Goal: Information Seeking & Learning: Check status

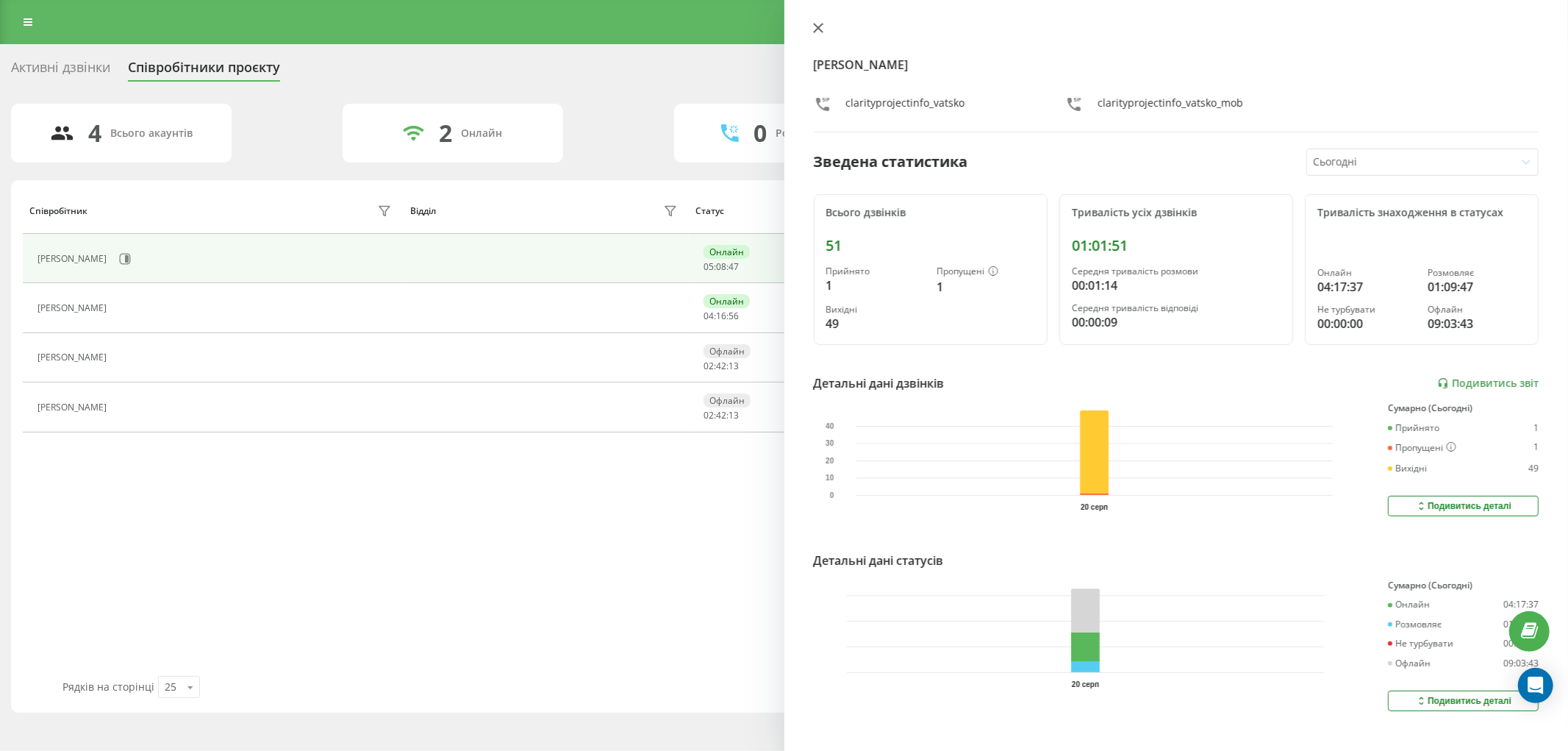
click at [812, 23] on icon at bounding box center [817, 28] width 10 height 10
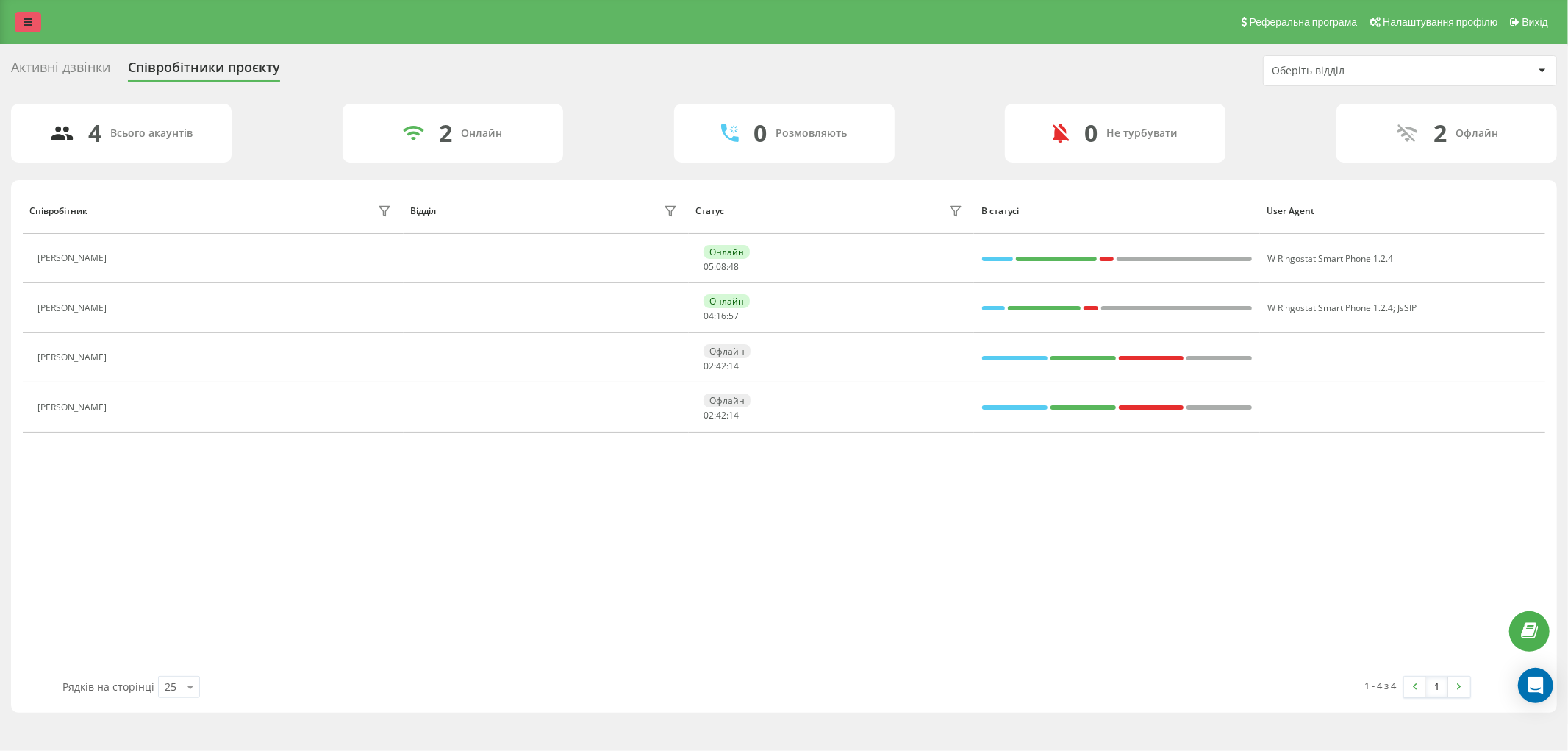
click at [26, 26] on icon at bounding box center [28, 22] width 9 height 10
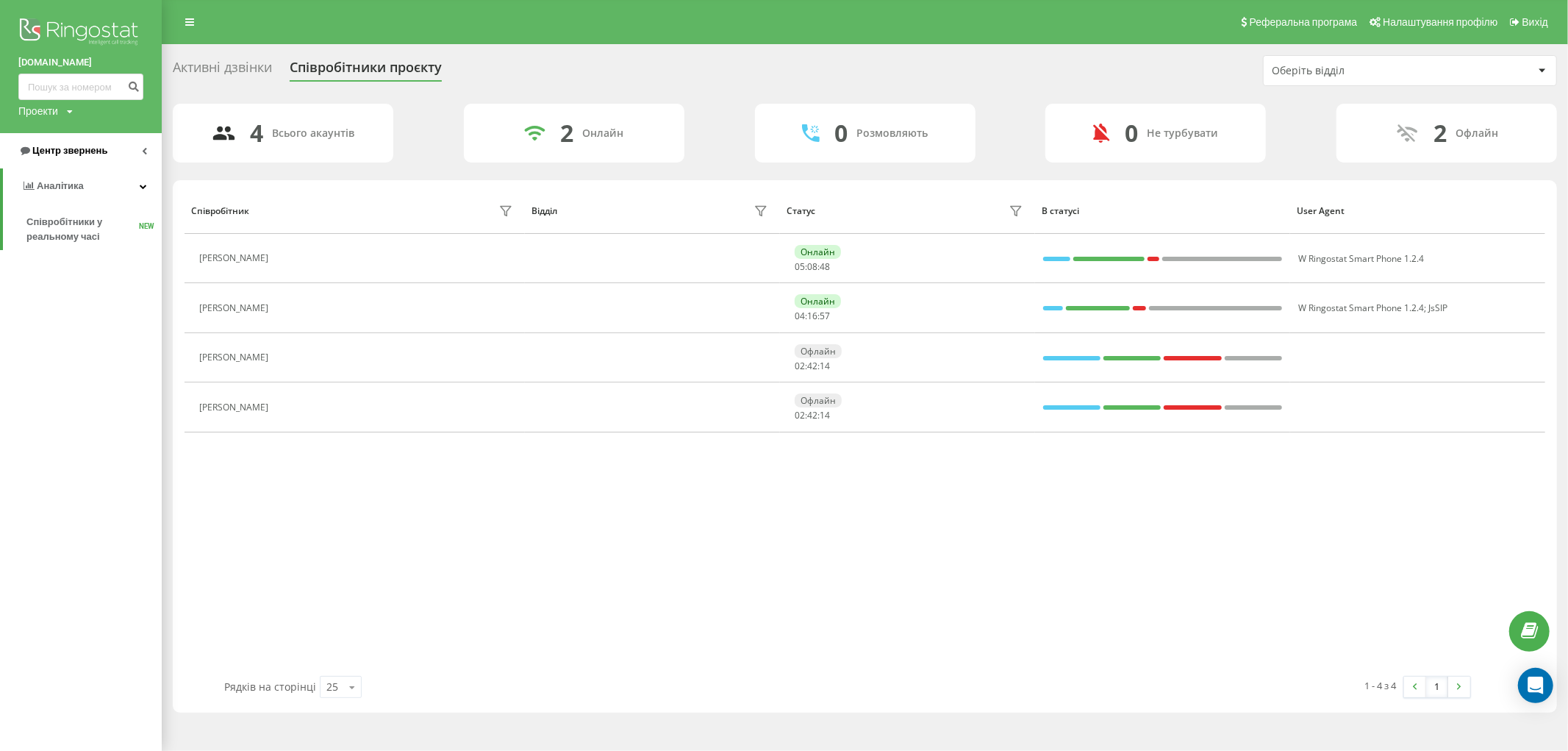
click at [50, 151] on span "Центр звернень" at bounding box center [69, 150] width 75 height 11
click at [86, 177] on link "Журнал дзвінків" at bounding box center [95, 187] width 136 height 27
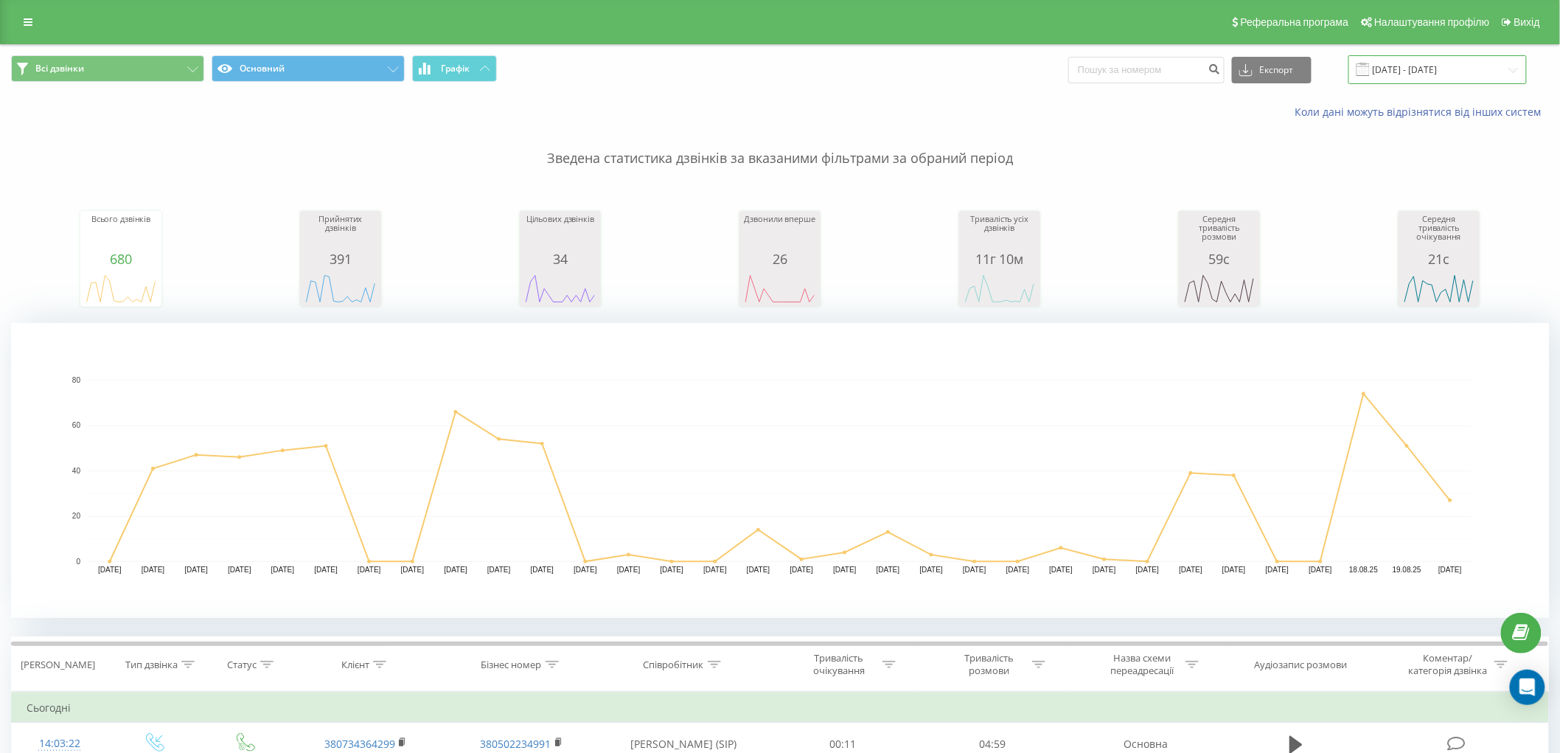
click at [1391, 58] on input "20.07.2025 - 20.08.2025" at bounding box center [1437, 69] width 178 height 29
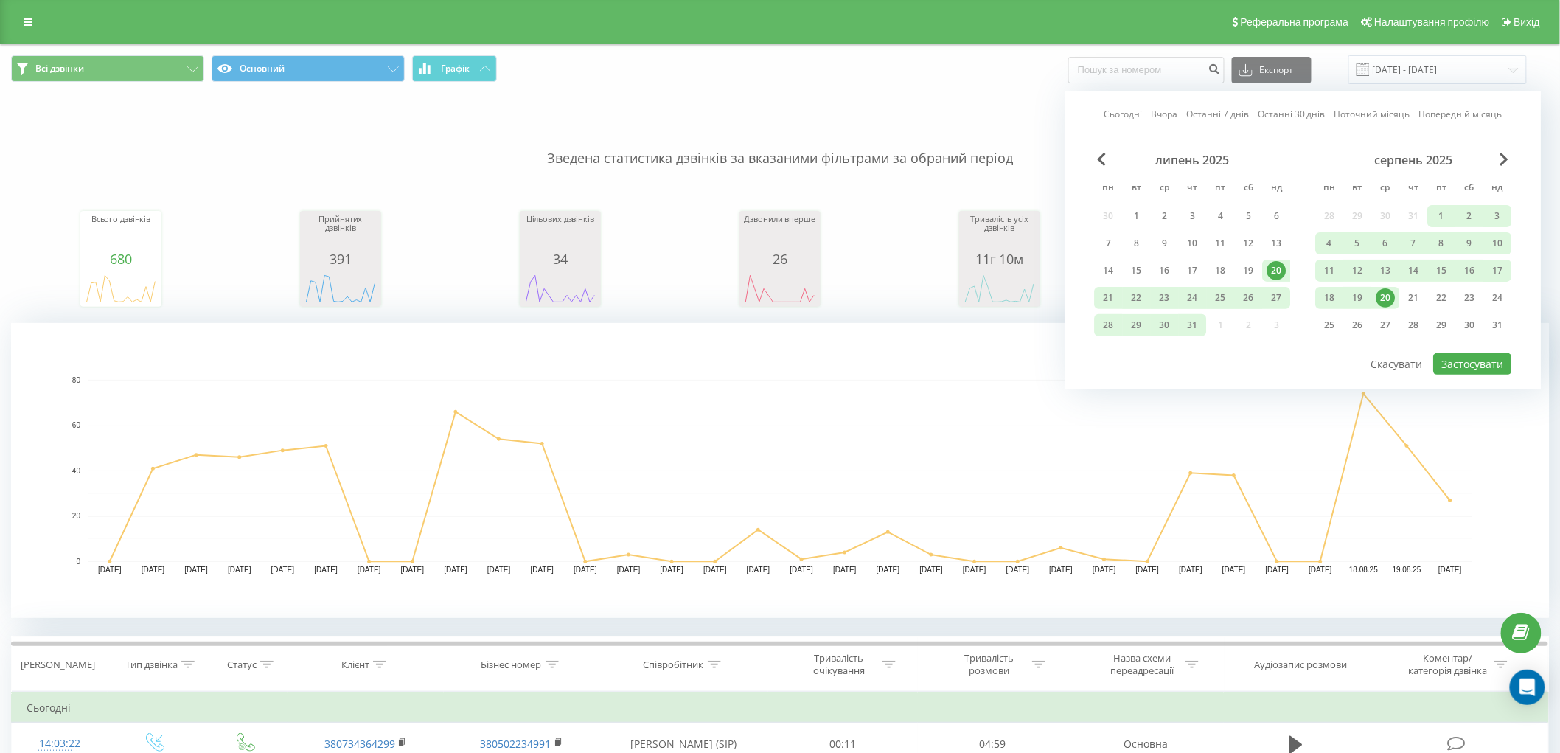
click at [1384, 302] on div "20" at bounding box center [1386, 297] width 19 height 19
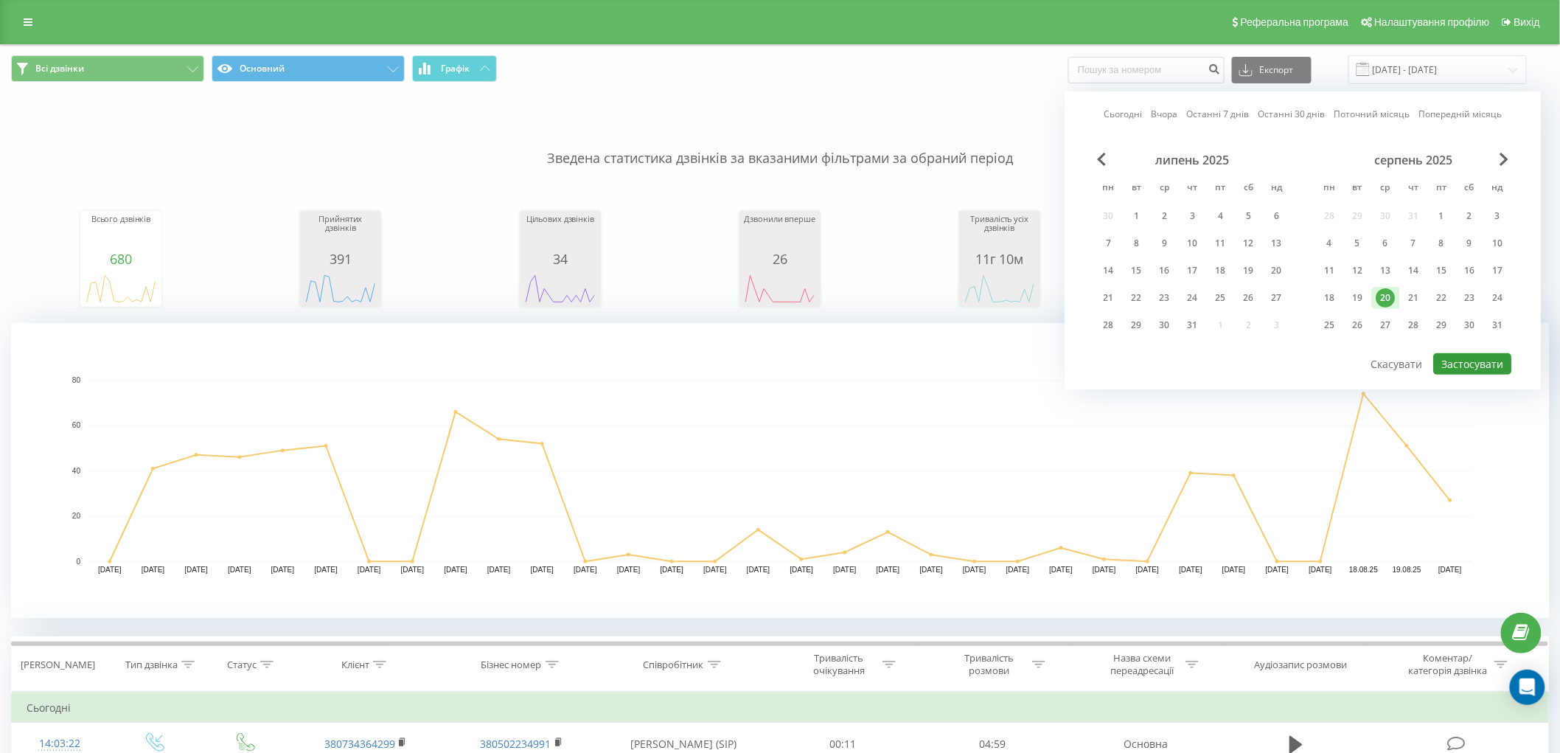
click at [1480, 366] on button "Застосувати" at bounding box center [1473, 363] width 78 height 21
type input "20.08.2025 - 20.08.2025"
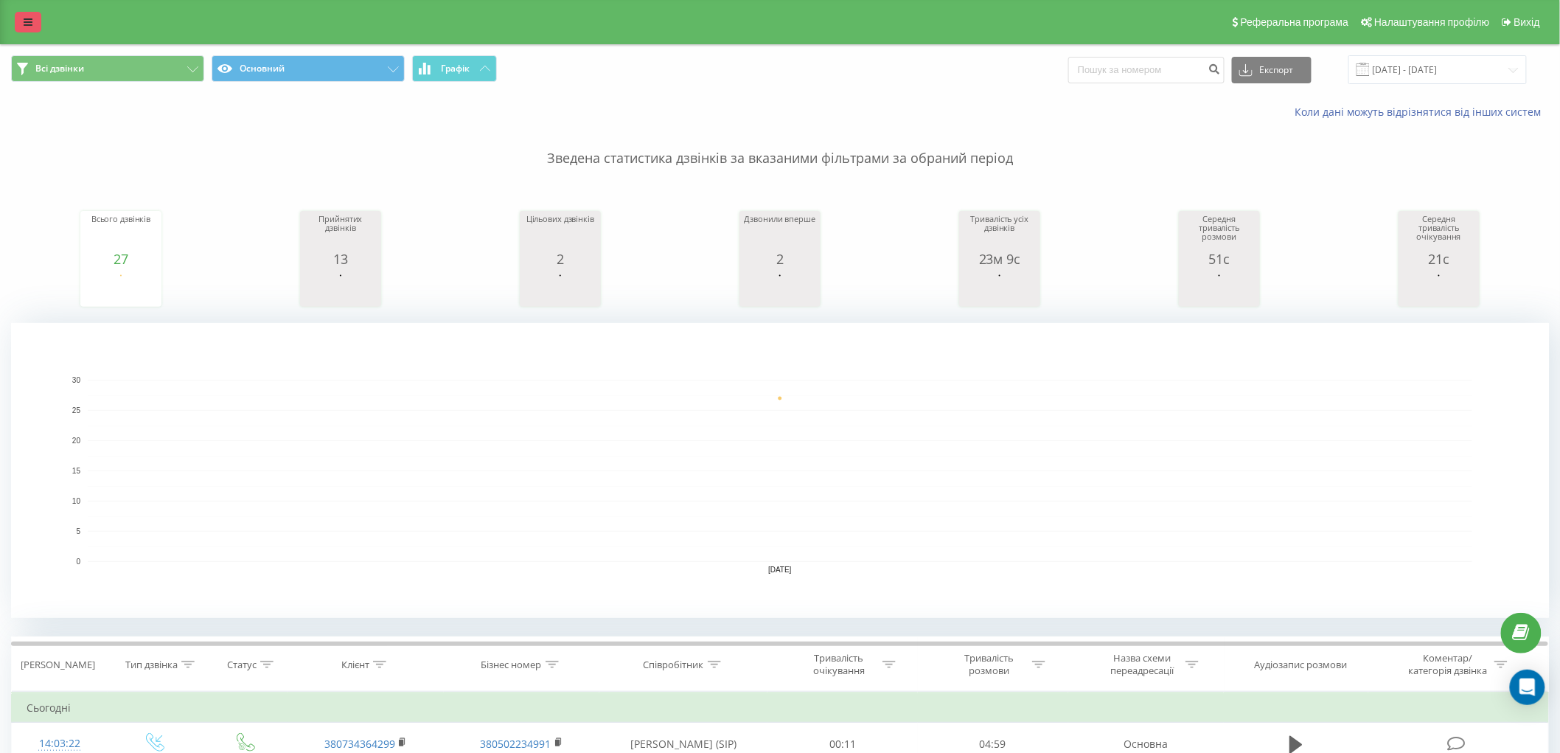
click at [38, 16] on link at bounding box center [28, 22] width 27 height 21
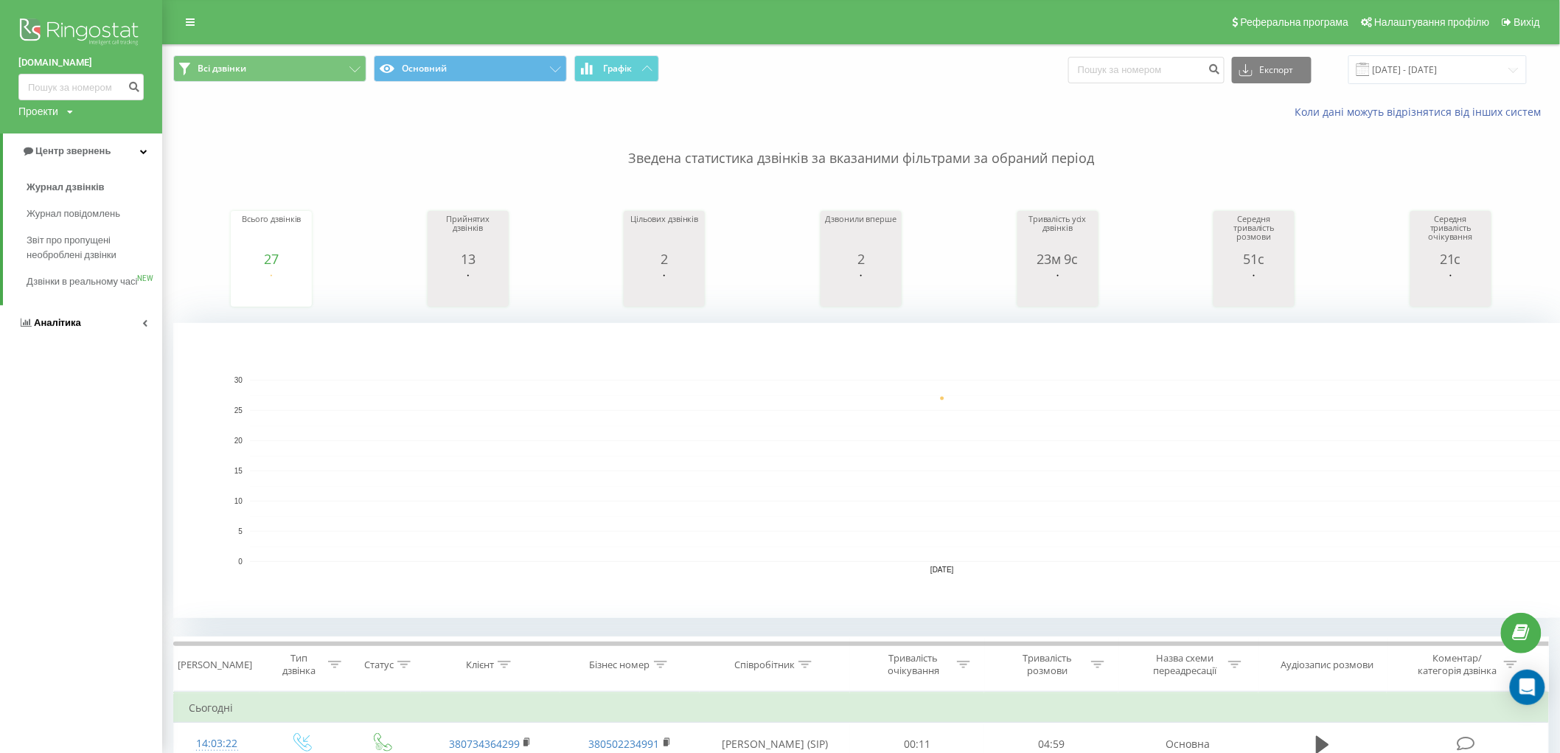
click at [62, 326] on link "Аналiтика" at bounding box center [81, 322] width 162 height 35
click at [84, 223] on span "Співробітники у реальному часі" at bounding box center [83, 229] width 112 height 29
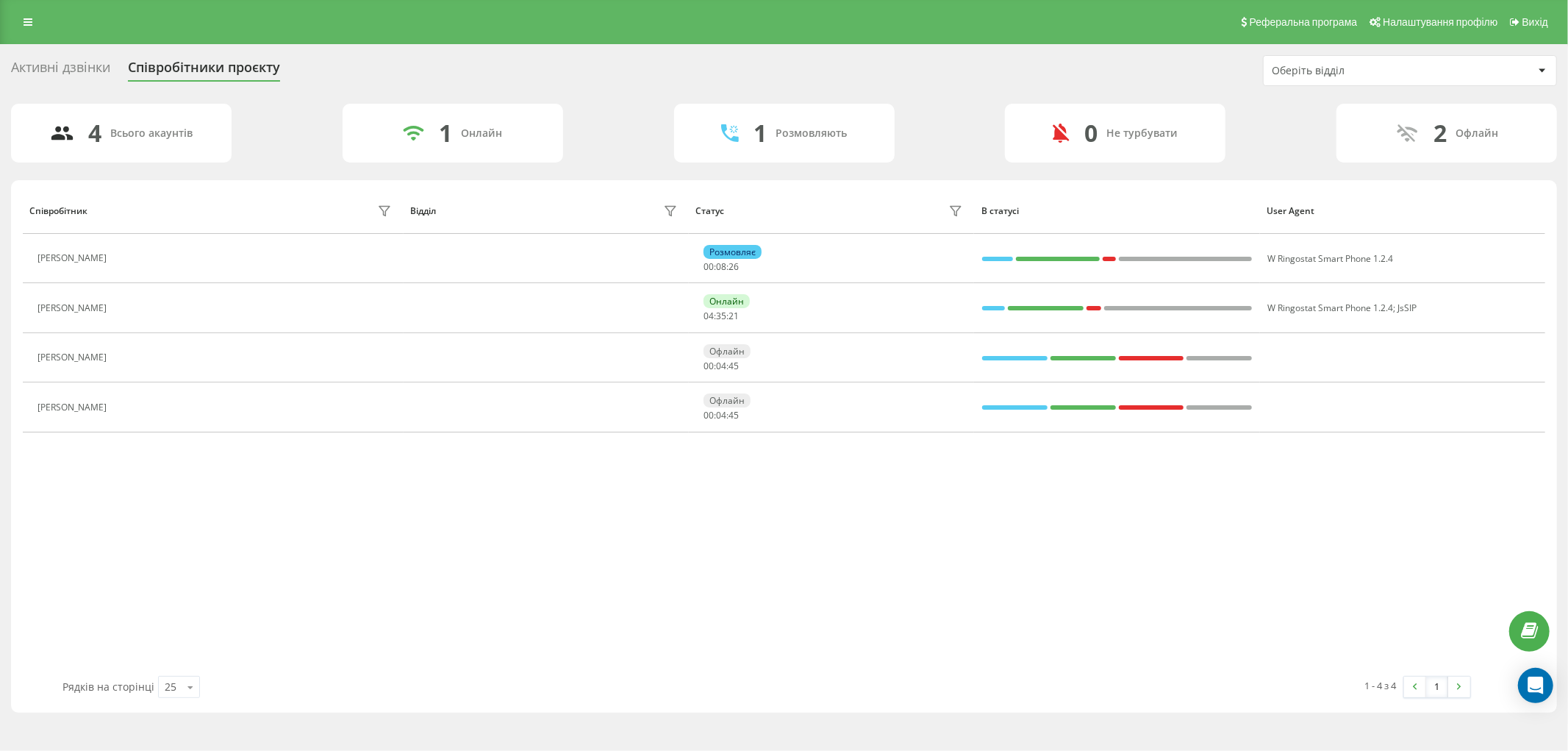
click at [754, 136] on div "1" at bounding box center [760, 133] width 13 height 28
click at [24, 21] on icon at bounding box center [28, 22] width 9 height 10
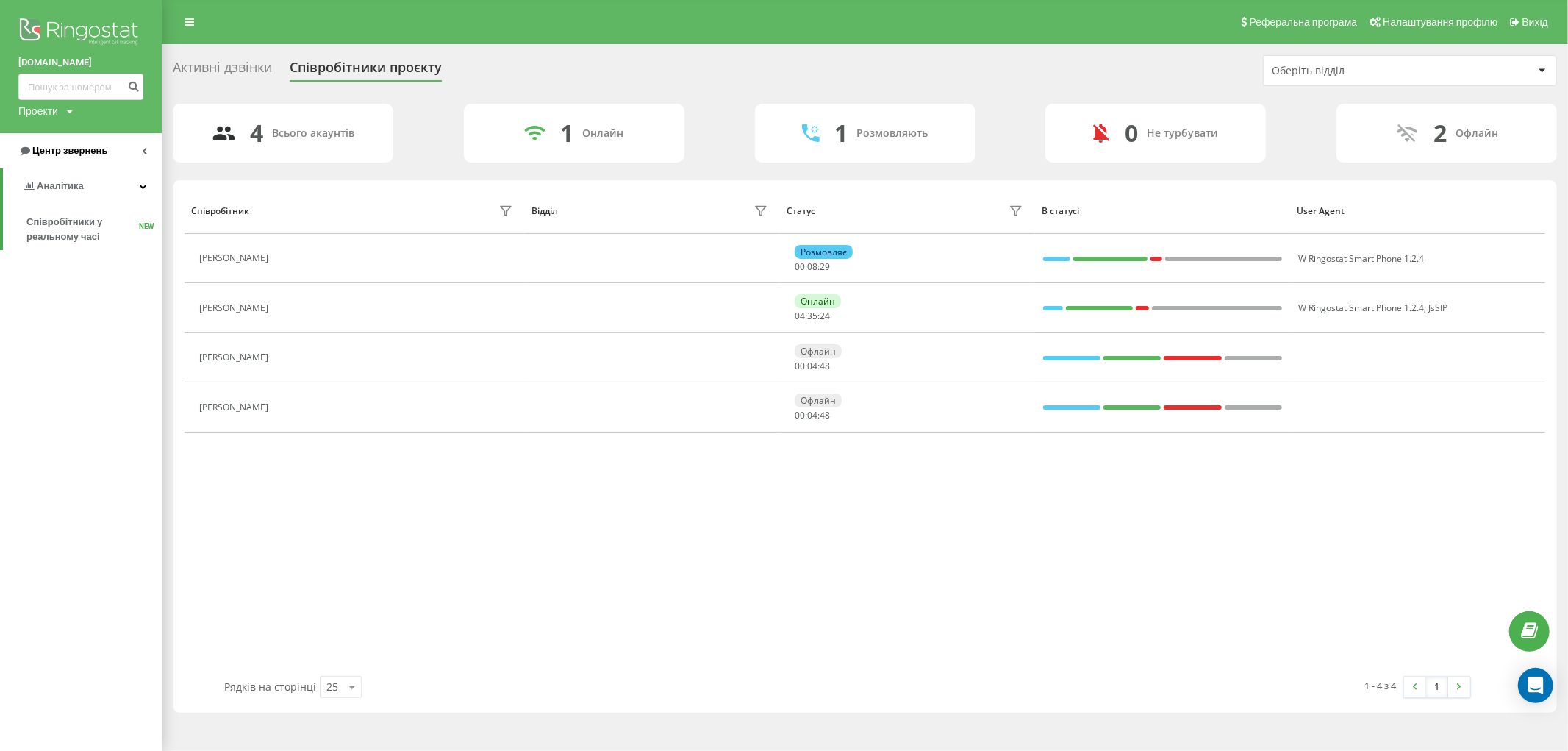
click at [89, 153] on span "Центр звернень" at bounding box center [69, 150] width 75 height 11
click at [74, 284] on span "Дзвінки в реальному часі" at bounding box center [83, 287] width 112 height 29
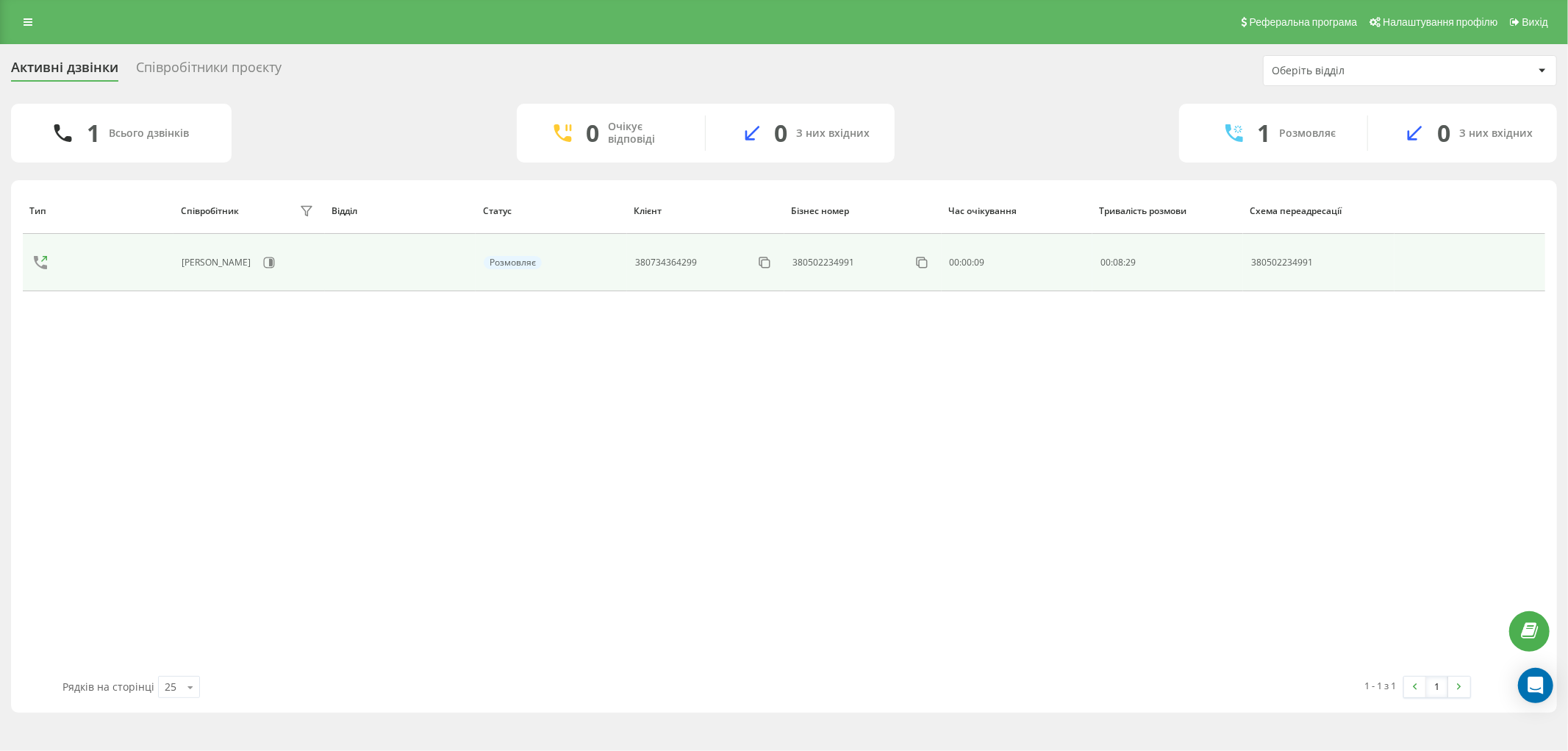
click at [306, 264] on div "[PERSON_NAME]" at bounding box center [249, 262] width 136 height 25
click at [1450, 273] on td at bounding box center [1469, 262] width 151 height 58
click at [269, 263] on icon at bounding box center [271, 262] width 4 height 7
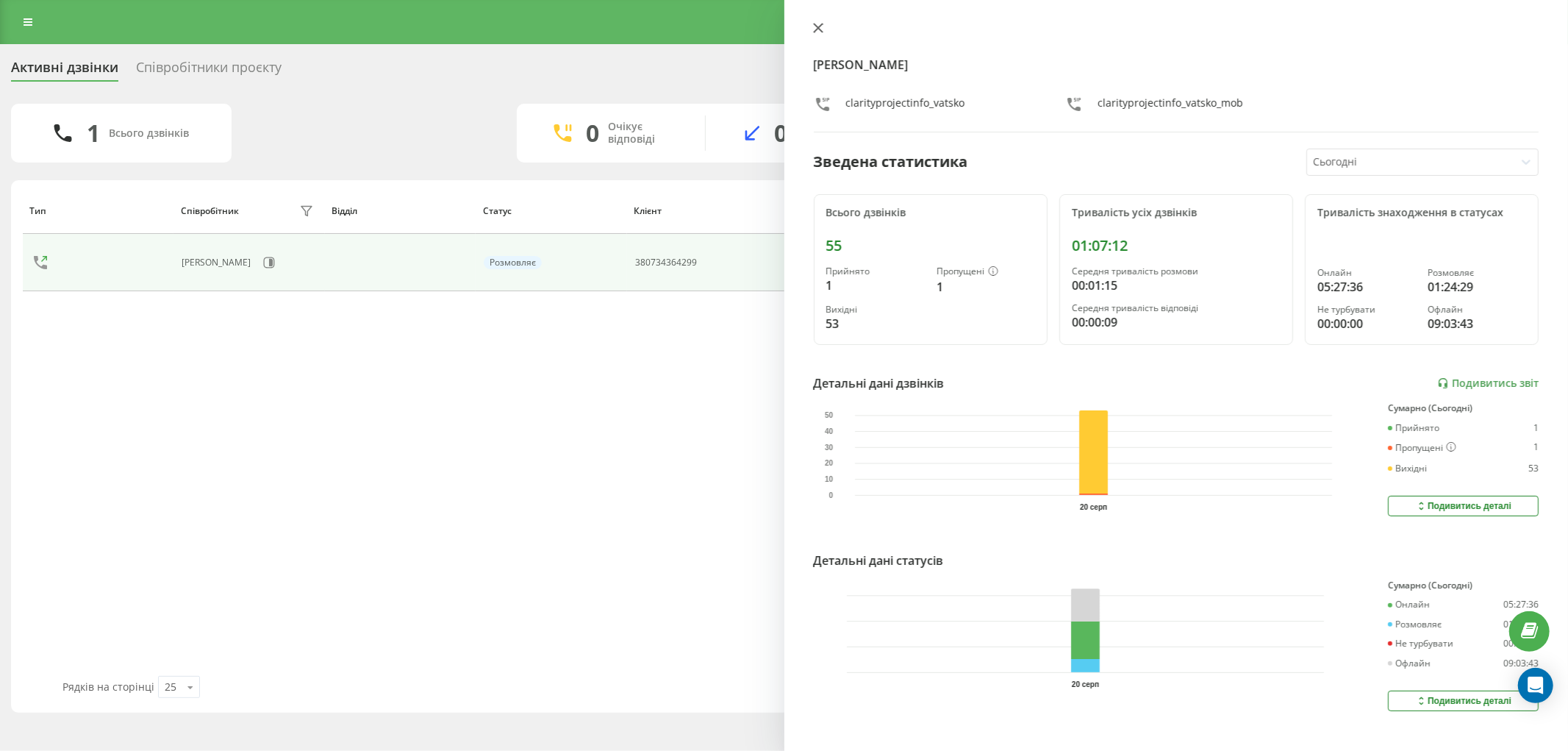
click at [812, 23] on icon at bounding box center [817, 28] width 10 height 10
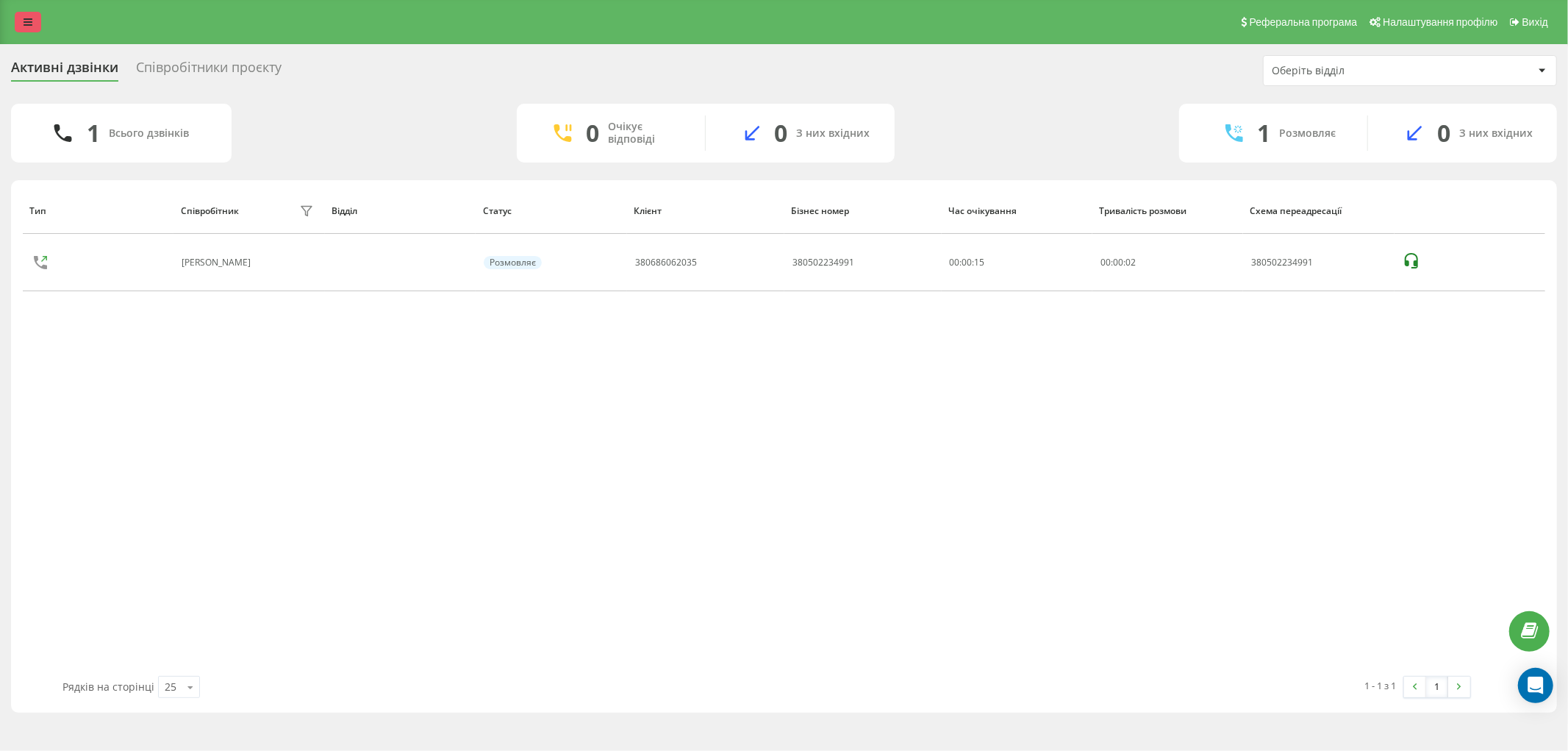
click at [33, 21] on link at bounding box center [28, 22] width 27 height 21
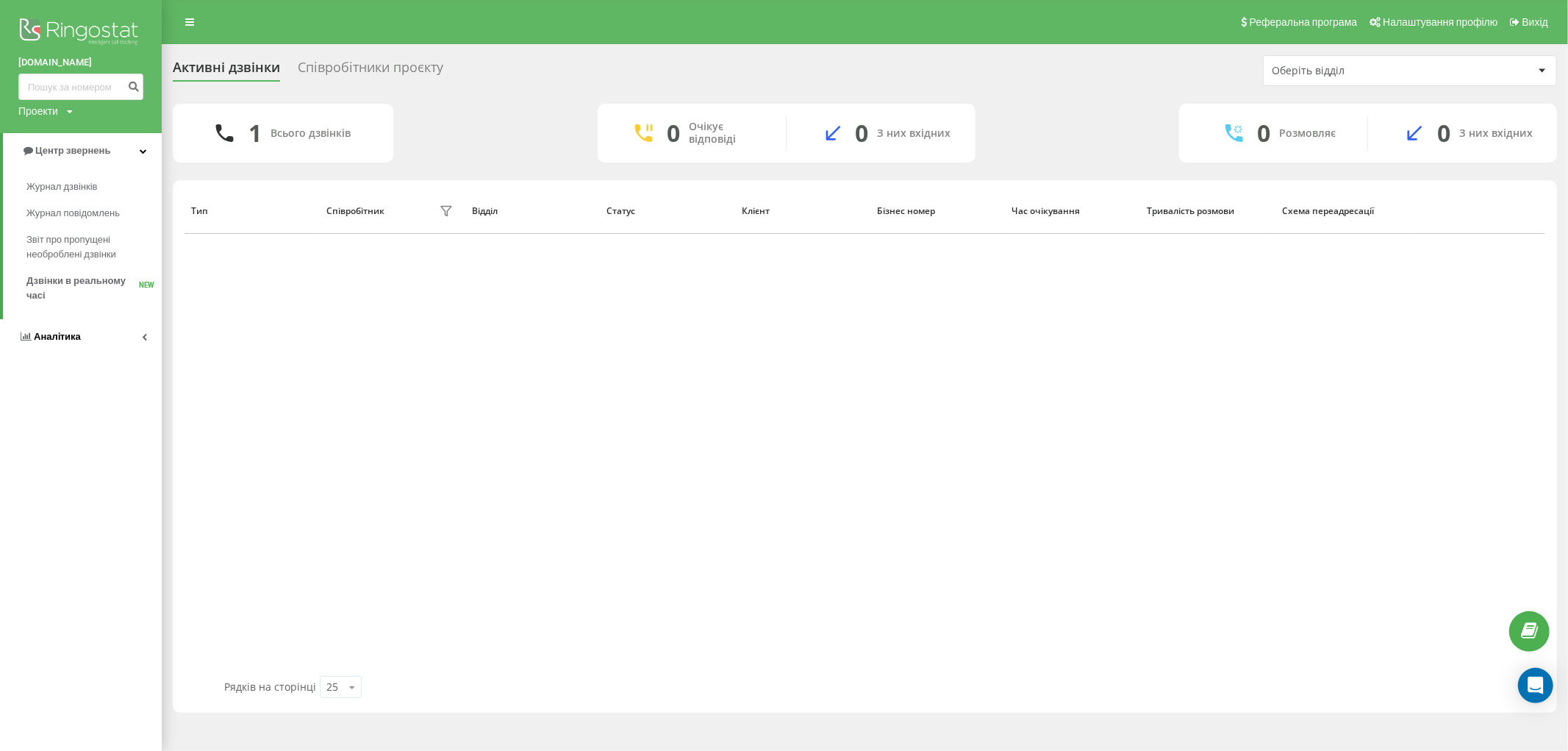
click at [70, 337] on span "Аналiтика" at bounding box center [57, 336] width 47 height 11
click at [72, 226] on span "Співробітники у реальному часі" at bounding box center [83, 228] width 112 height 29
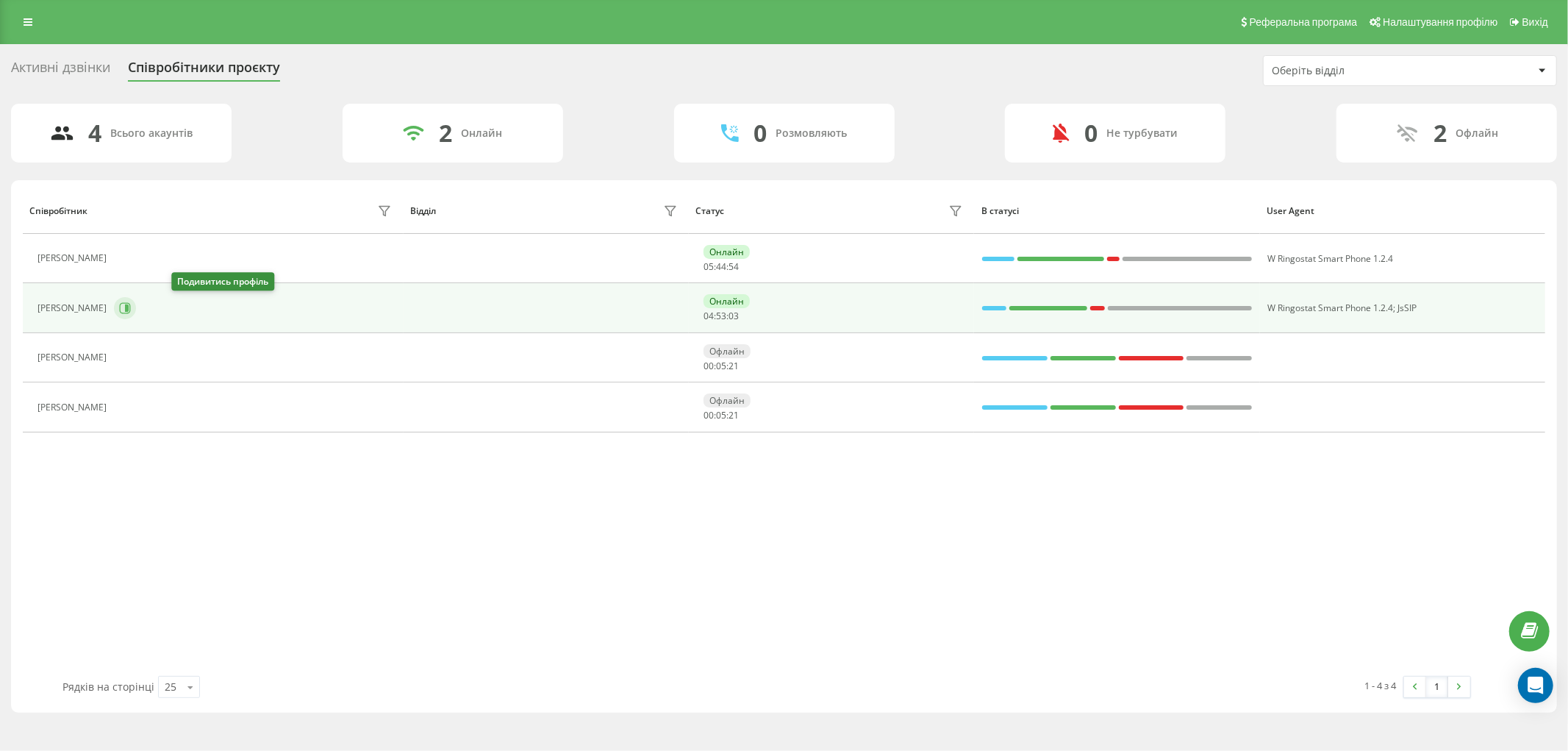
click at [129, 311] on icon at bounding box center [127, 307] width 4 height 7
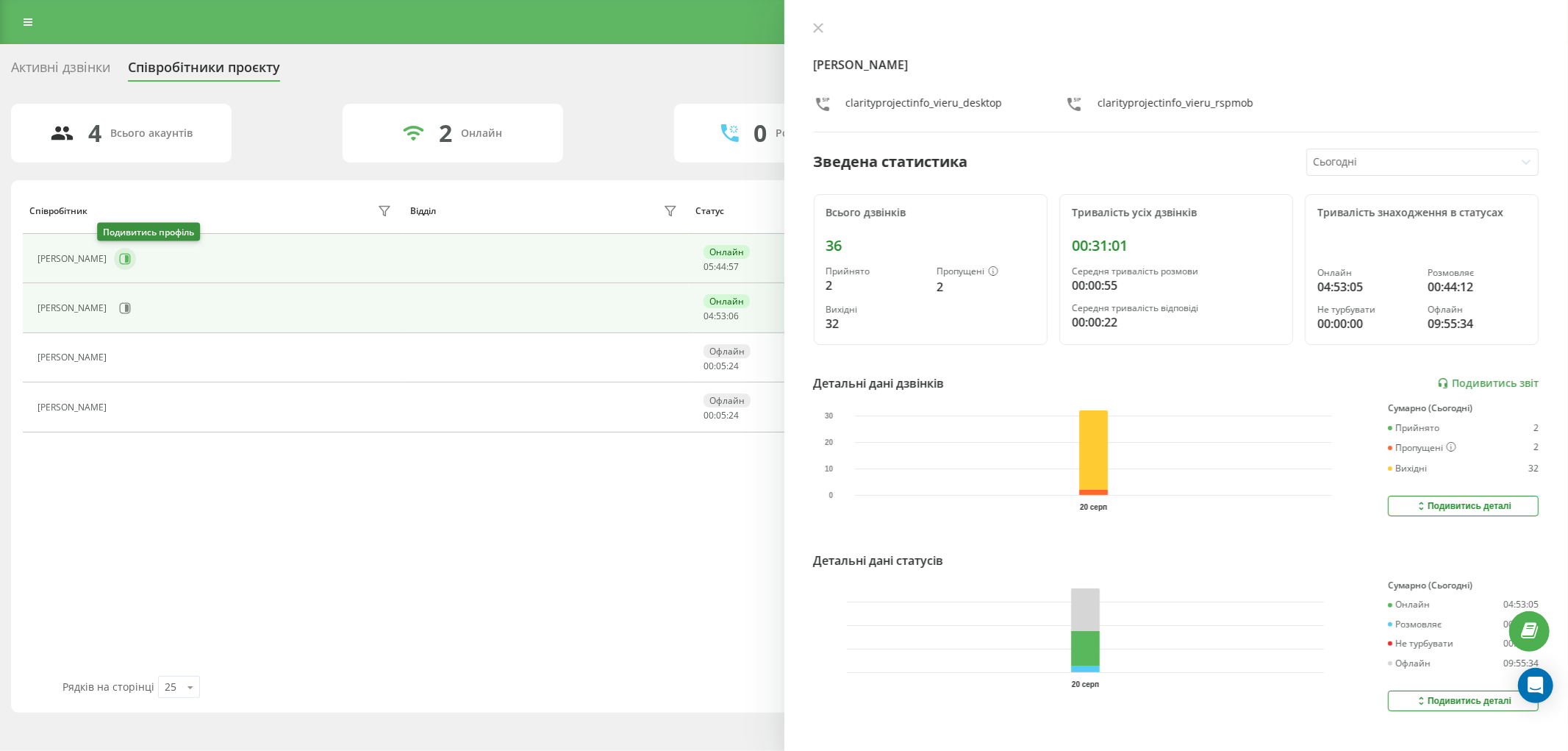
click at [119, 256] on icon at bounding box center [125, 259] width 12 height 12
click at [131, 312] on icon at bounding box center [125, 308] width 12 height 12
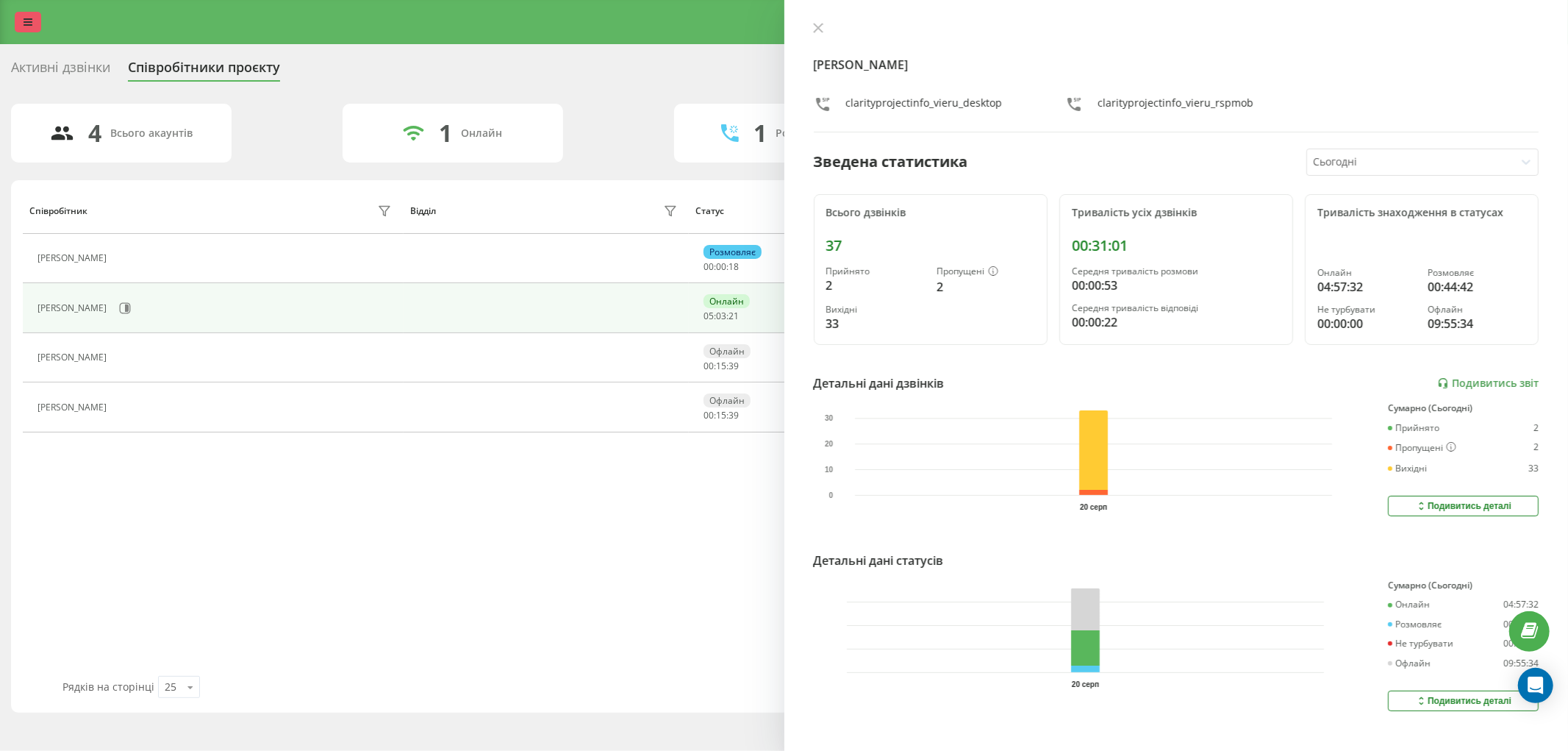
click at [26, 17] on icon at bounding box center [28, 22] width 9 height 10
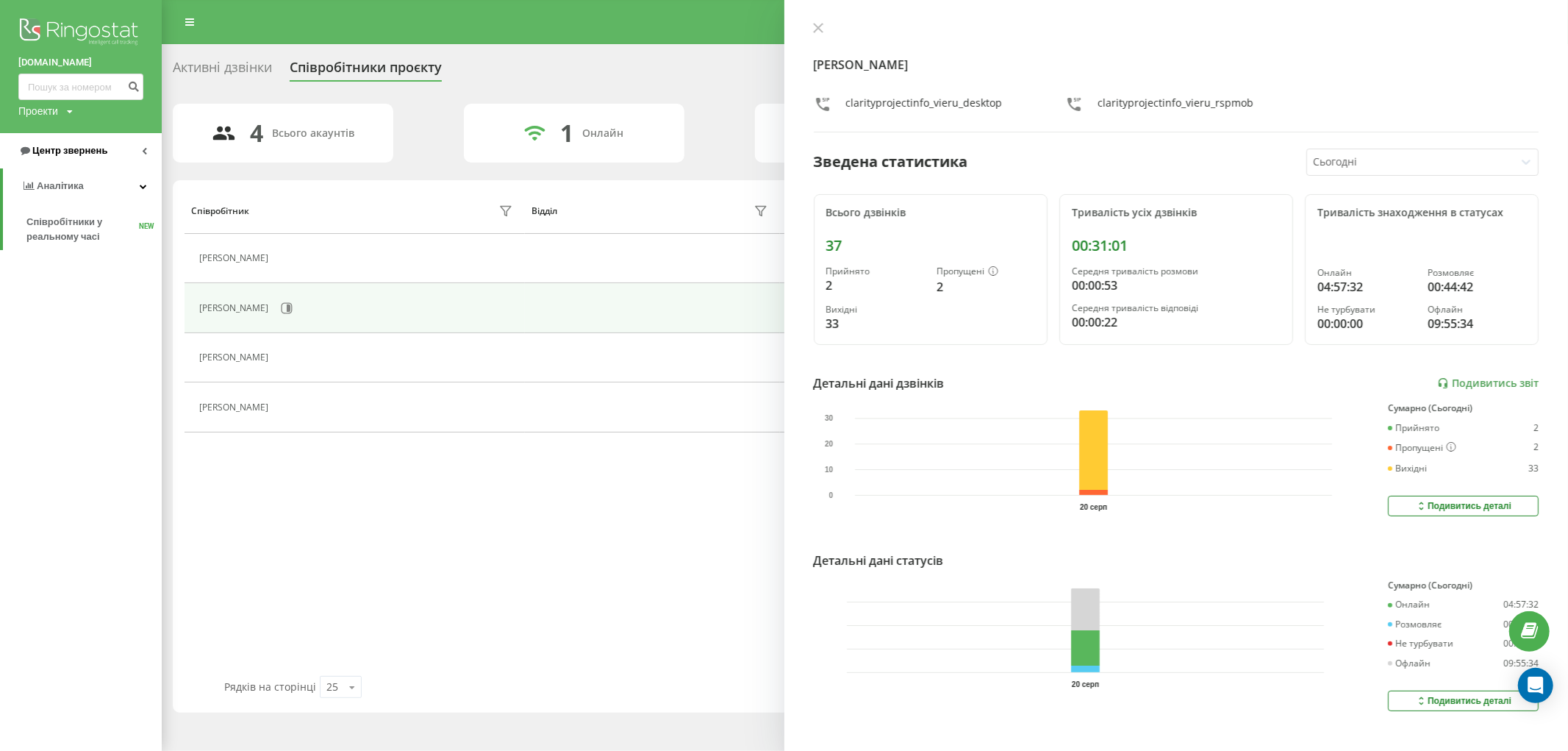
click at [97, 155] on span "Центр звернень" at bounding box center [69, 150] width 75 height 11
click at [94, 183] on span "Журнал дзвінків" at bounding box center [66, 187] width 78 height 15
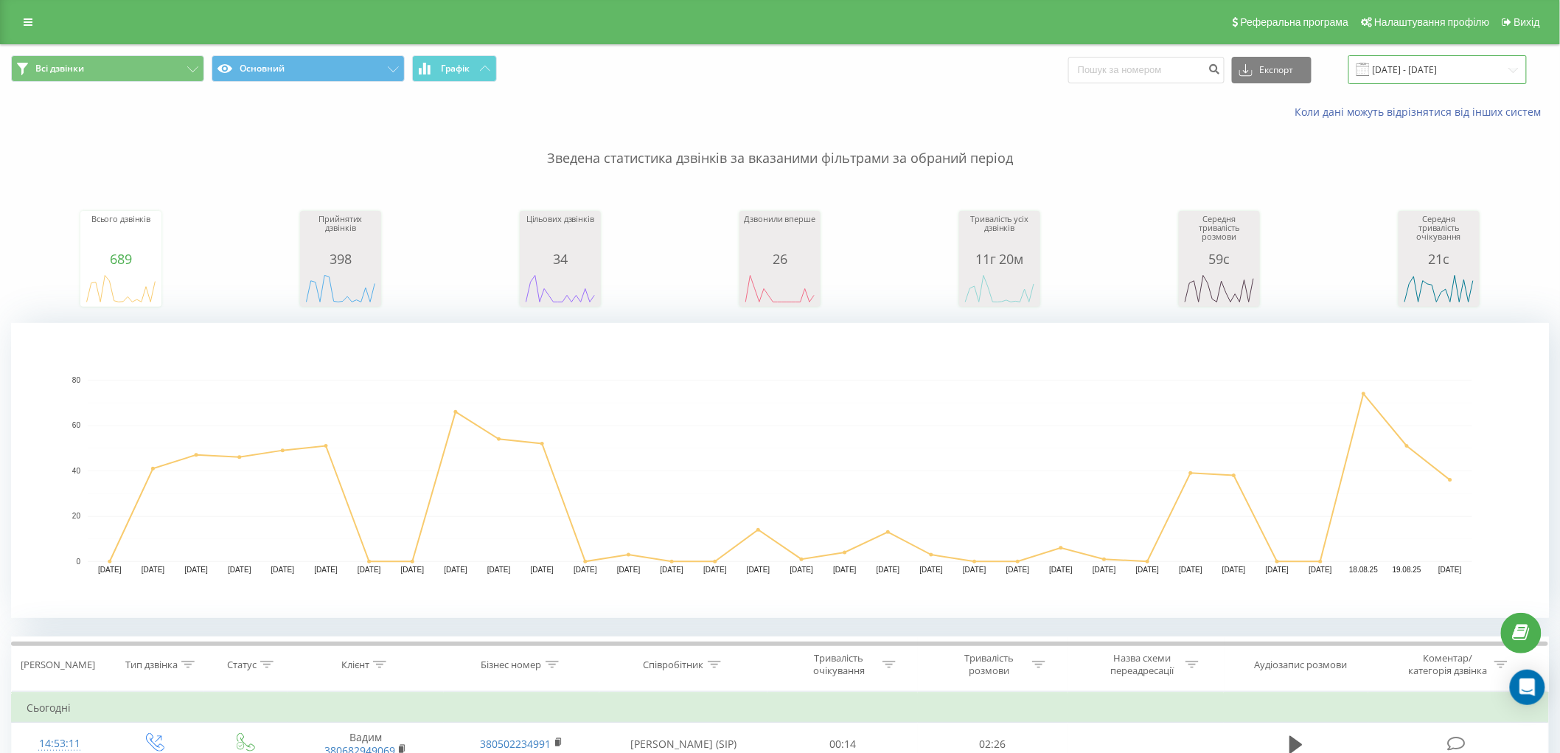
click at [1424, 63] on input "20.07.2025 - 20.08.2025" at bounding box center [1437, 69] width 178 height 29
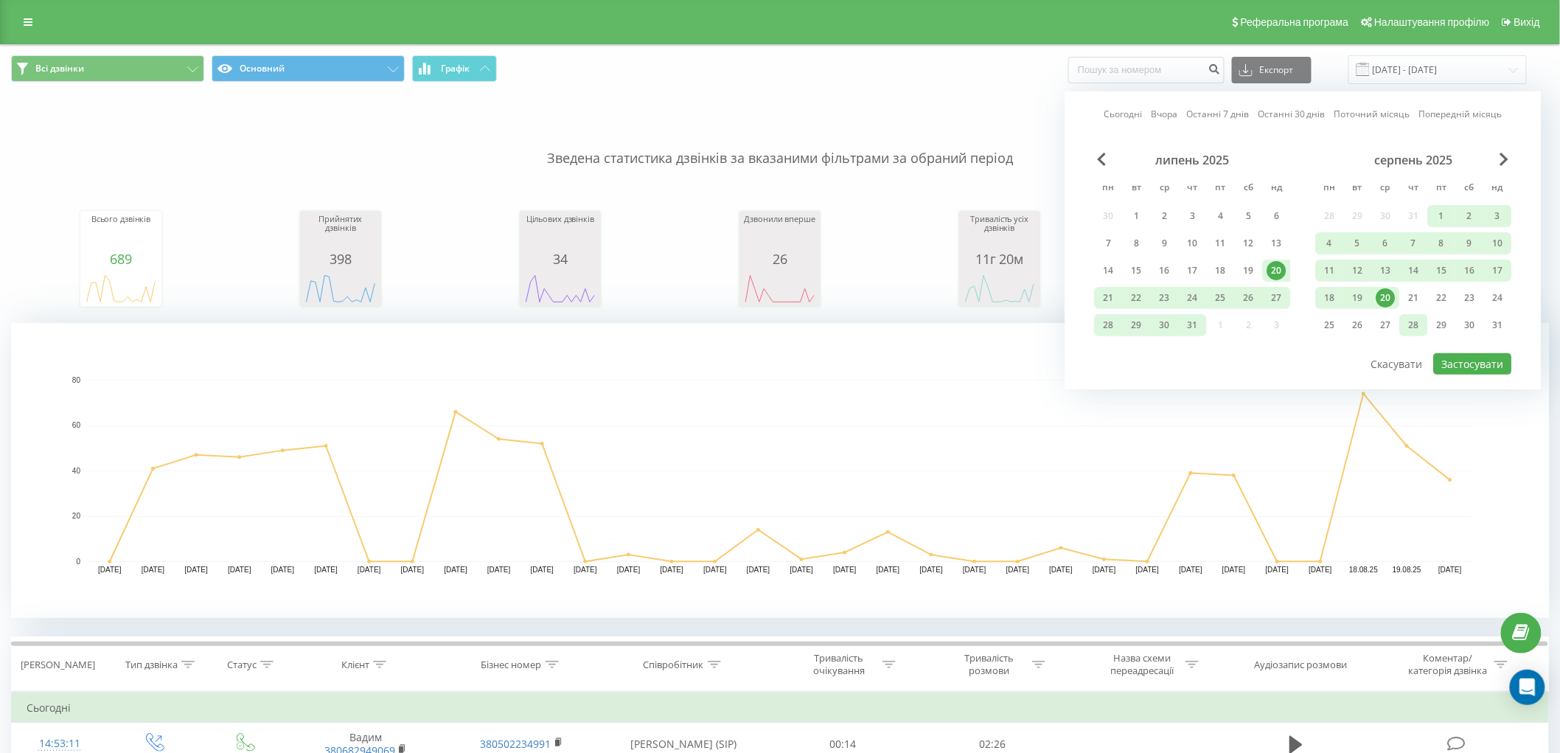
drag, startPoint x: 1389, startPoint y: 292, endPoint x: 1420, endPoint y: 321, distance: 42.3
click at [1390, 292] on div "20" at bounding box center [1386, 297] width 19 height 19
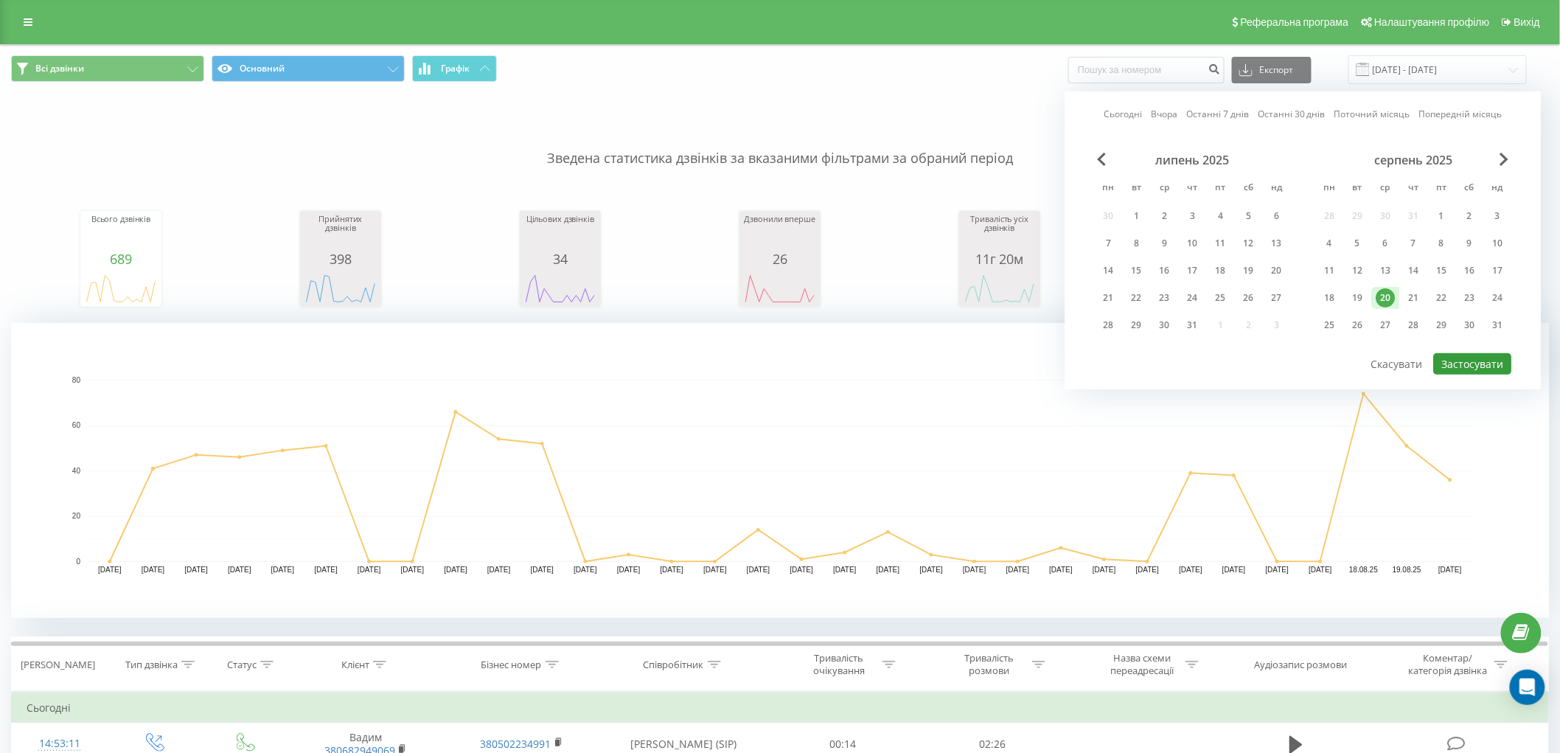
click at [1480, 360] on button "Застосувати" at bounding box center [1473, 363] width 78 height 21
type input "20.08.2025 - 20.08.2025"
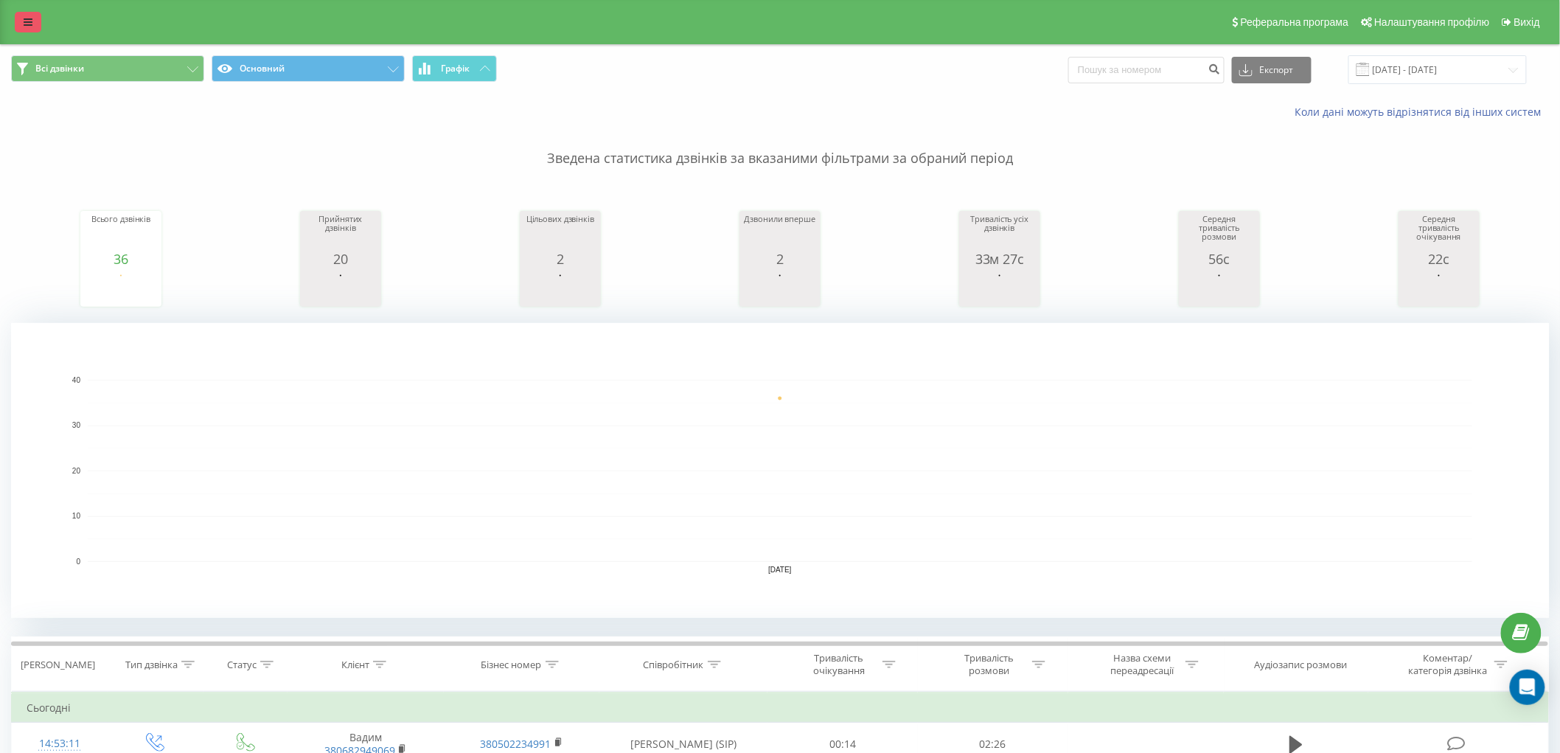
click at [31, 28] on link at bounding box center [28, 22] width 27 height 21
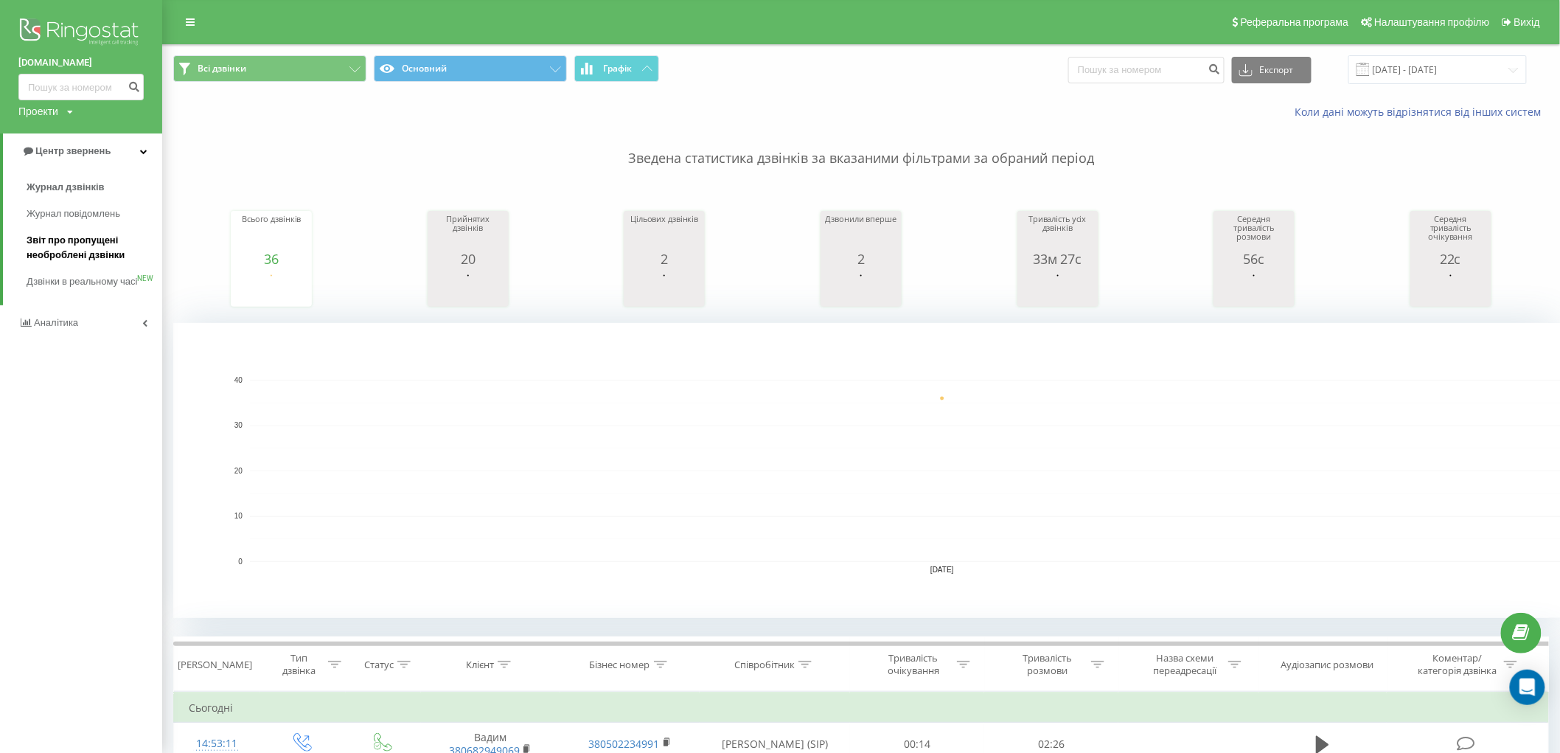
click at [83, 243] on span "Звіт про пропущені необроблені дзвінки" at bounding box center [91, 247] width 128 height 29
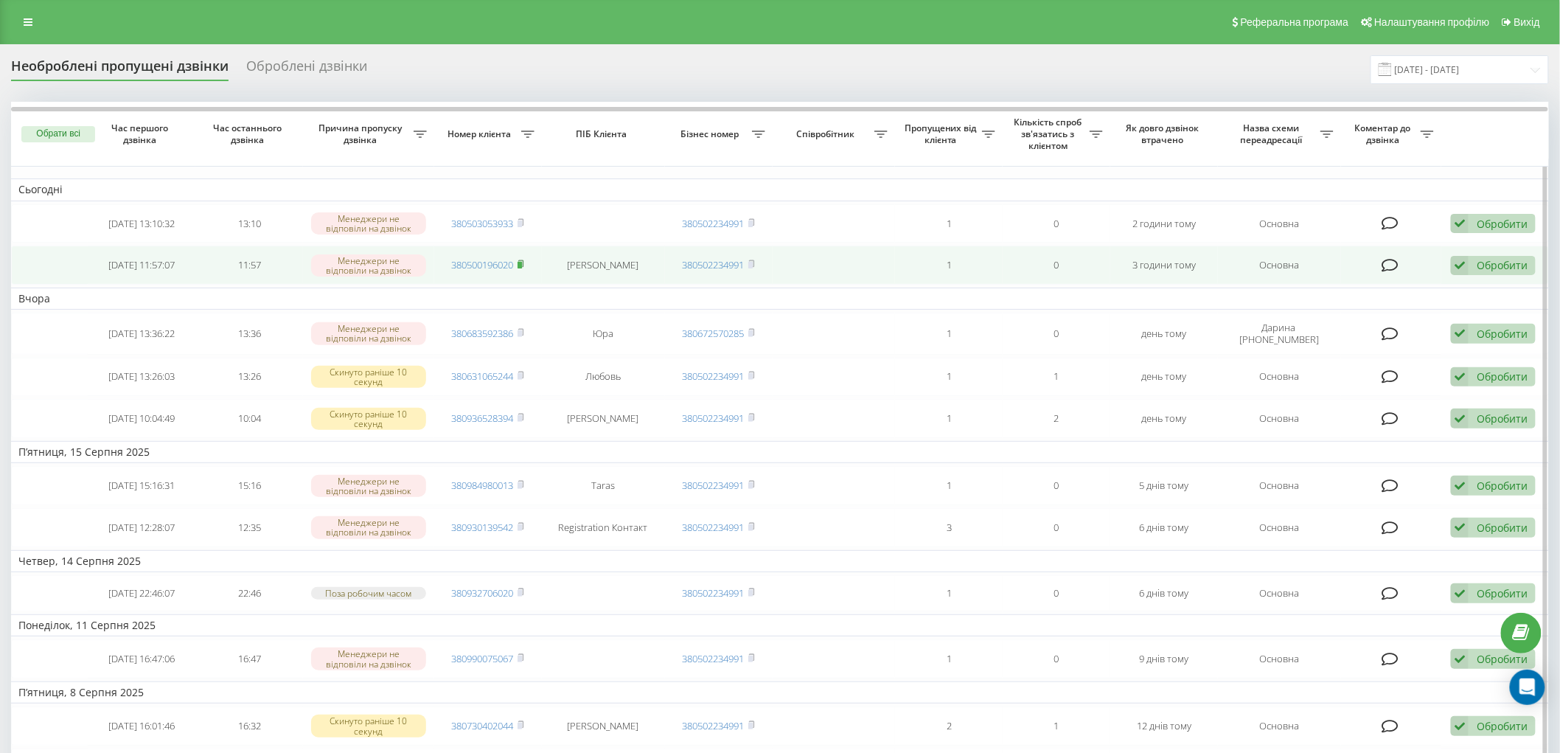
click at [524, 262] on icon at bounding box center [521, 264] width 7 height 9
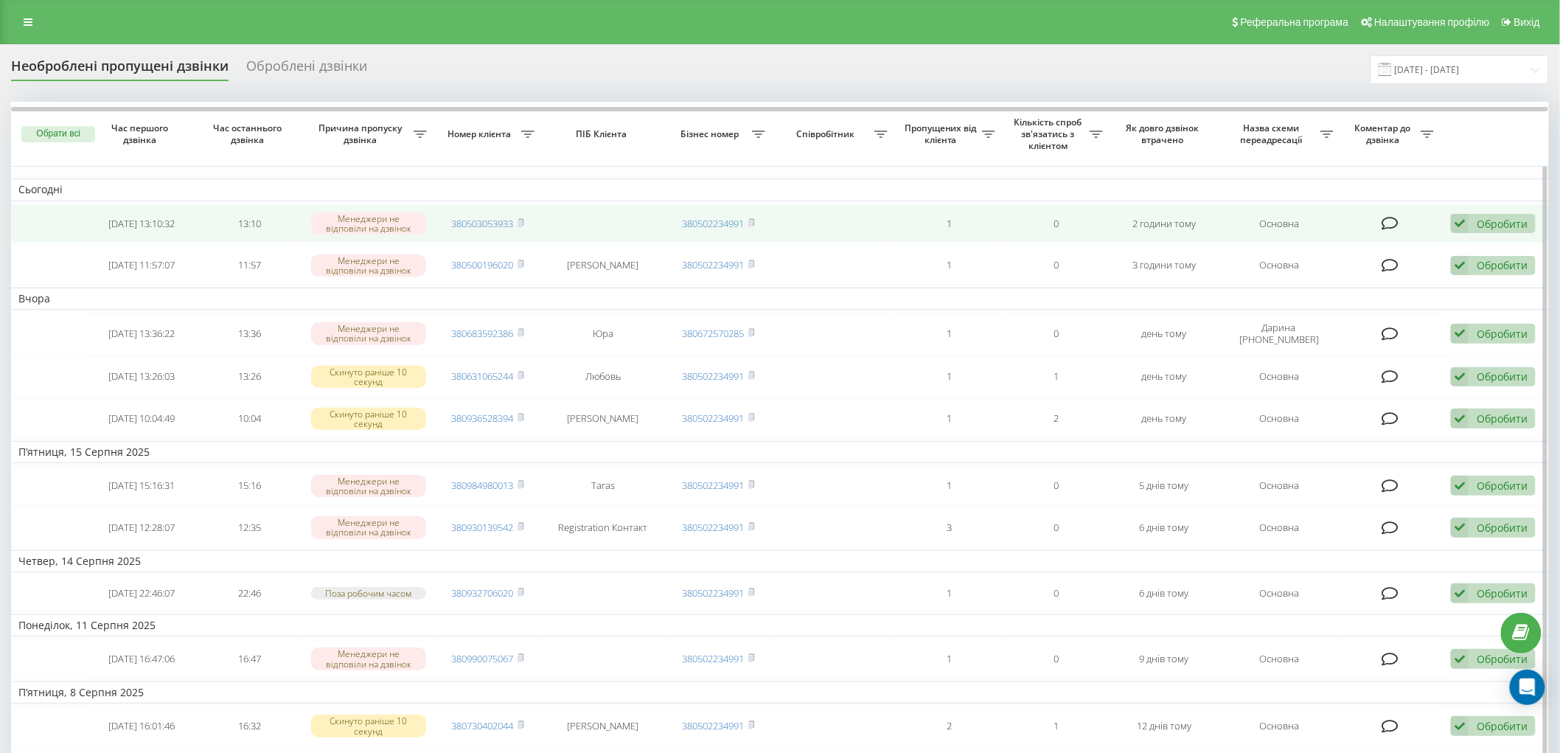
click at [527, 218] on td "380503053933" at bounding box center [488, 223] width 108 height 39
click at [522, 220] on rect at bounding box center [520, 223] width 4 height 7
click at [875, 225] on td at bounding box center [834, 223] width 123 height 39
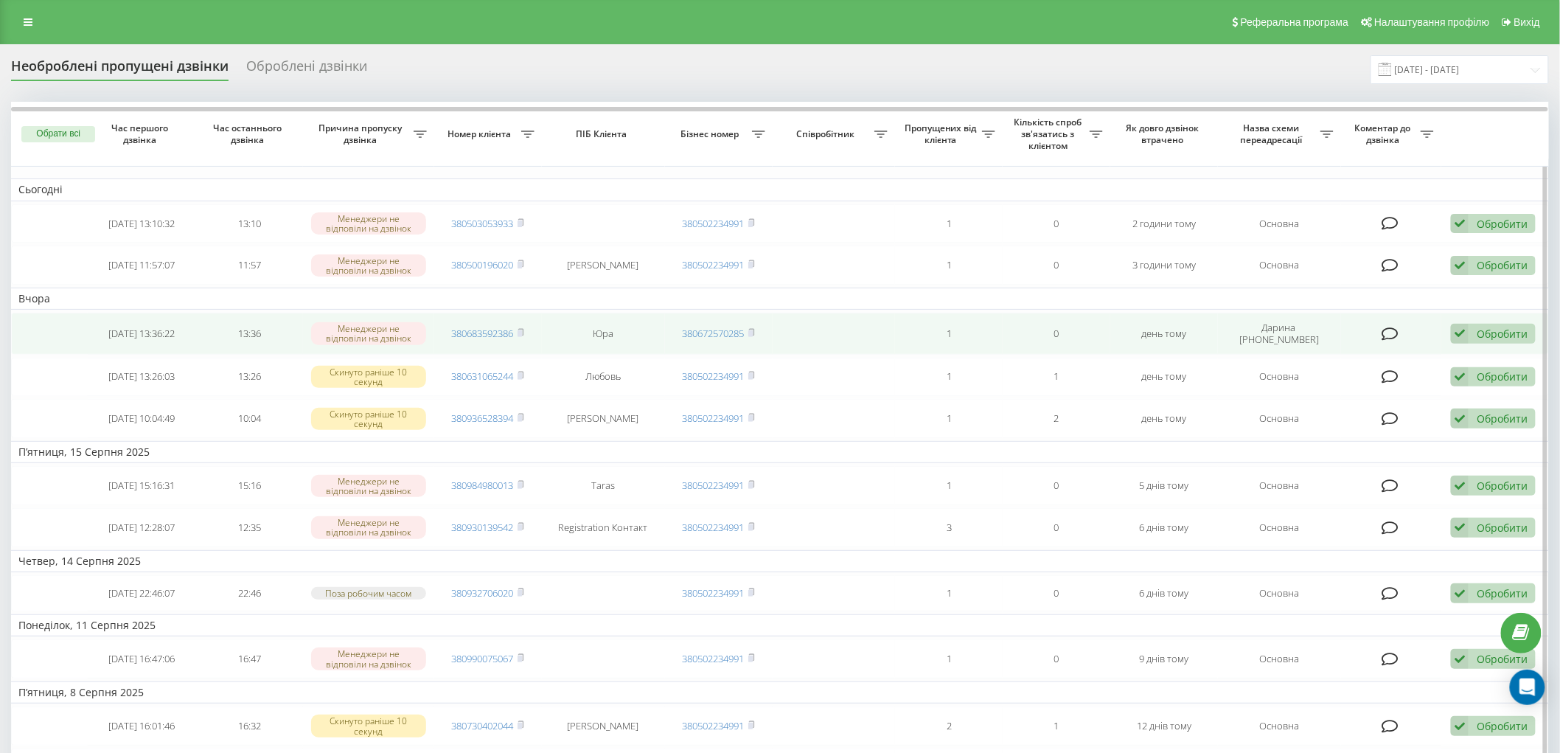
click at [1497, 330] on div "Обробити" at bounding box center [1502, 334] width 51 height 14
click at [1441, 384] on span "Зв'язався з клієнтом за допомогою іншого каналу" at bounding box center [1397, 384] width 252 height 14
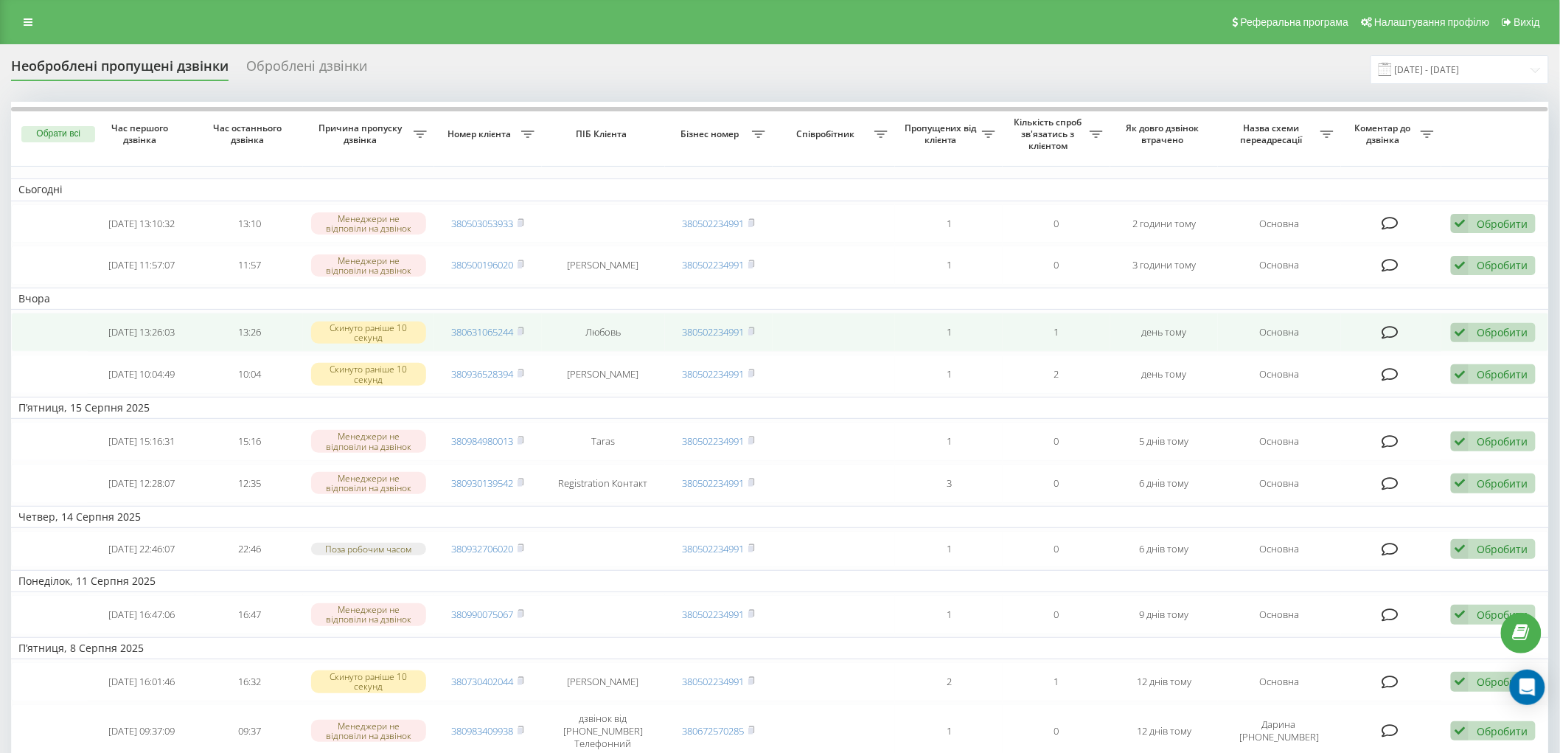
click at [527, 330] on td "380631065244" at bounding box center [488, 332] width 108 height 39
click at [520, 327] on icon at bounding box center [521, 331] width 7 height 9
click at [1478, 330] on div "Обробити" at bounding box center [1502, 332] width 51 height 14
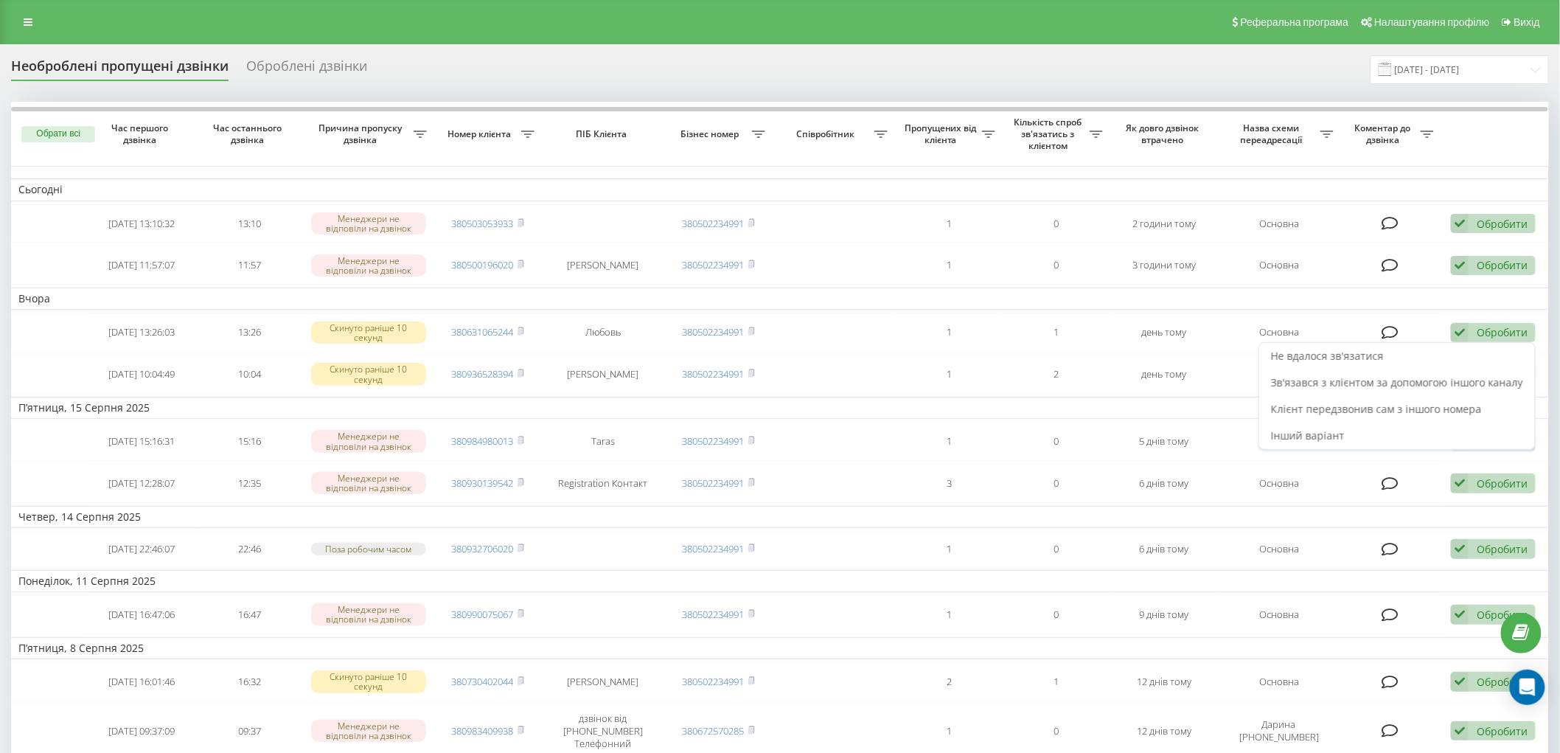
click at [852, 293] on td "Вчора" at bounding box center [780, 299] width 1538 height 22
click at [25, 22] on icon at bounding box center [28, 22] width 9 height 10
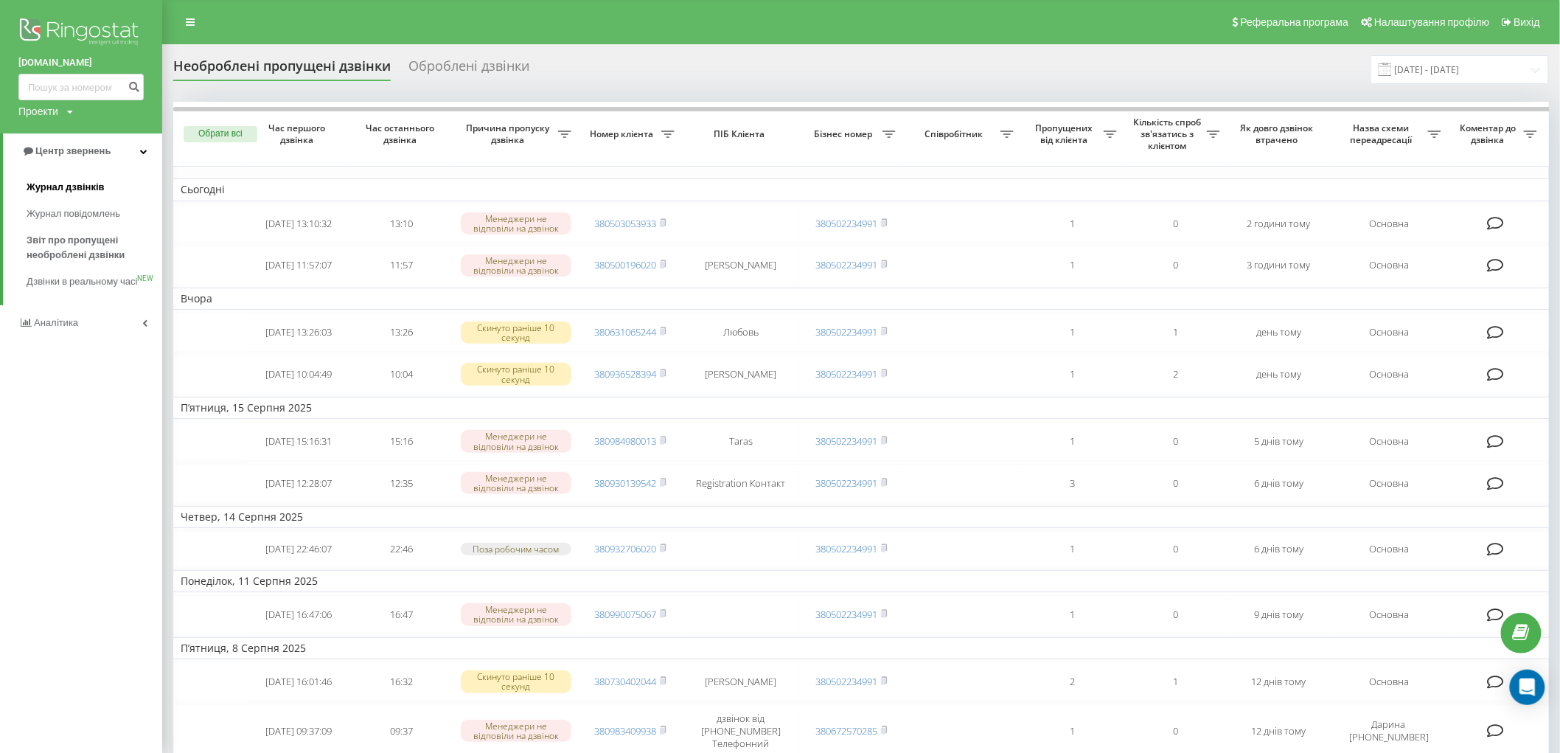
click at [91, 185] on span "Журнал дзвінків" at bounding box center [66, 187] width 78 height 15
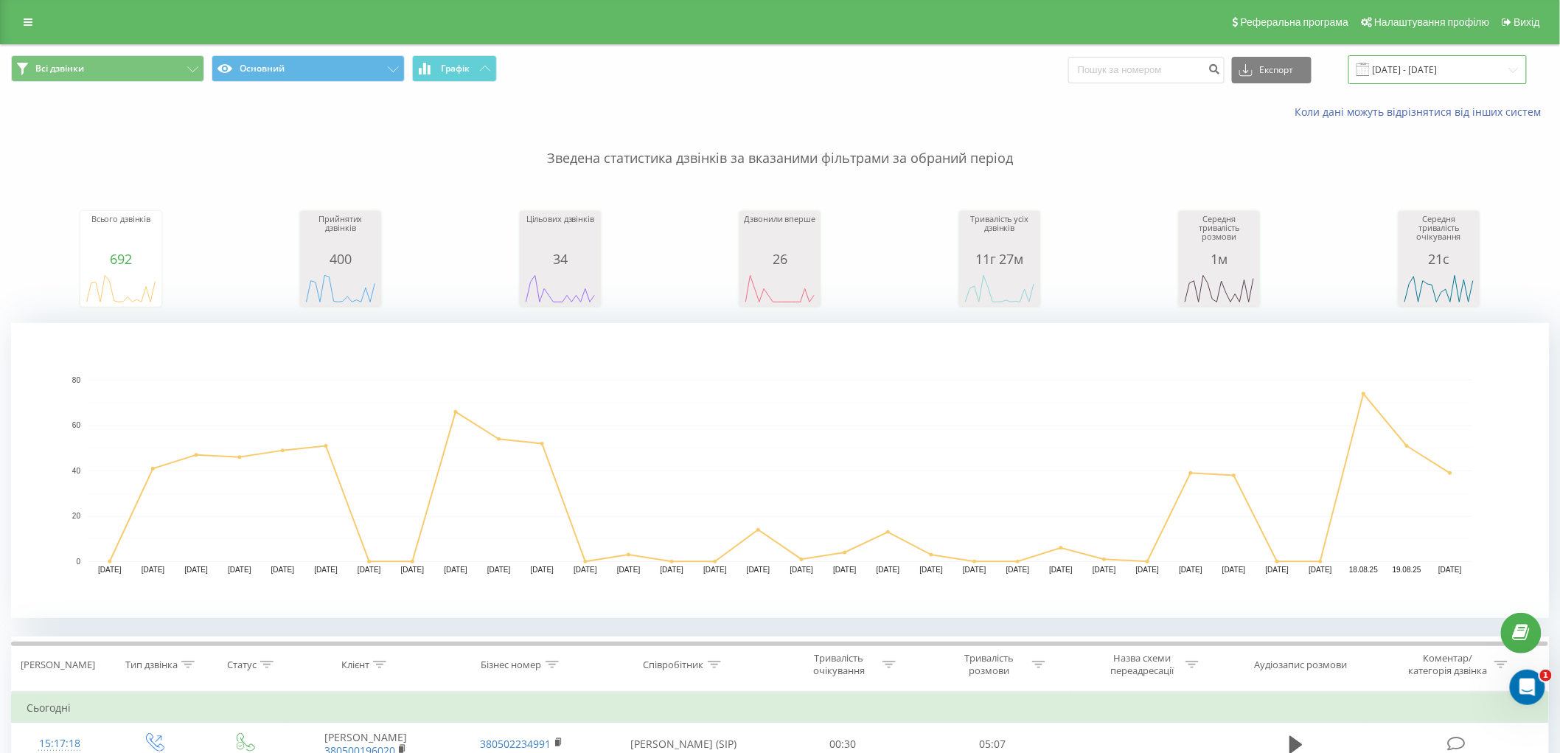
click at [1452, 76] on input "[DATE] - [DATE]" at bounding box center [1437, 69] width 178 height 29
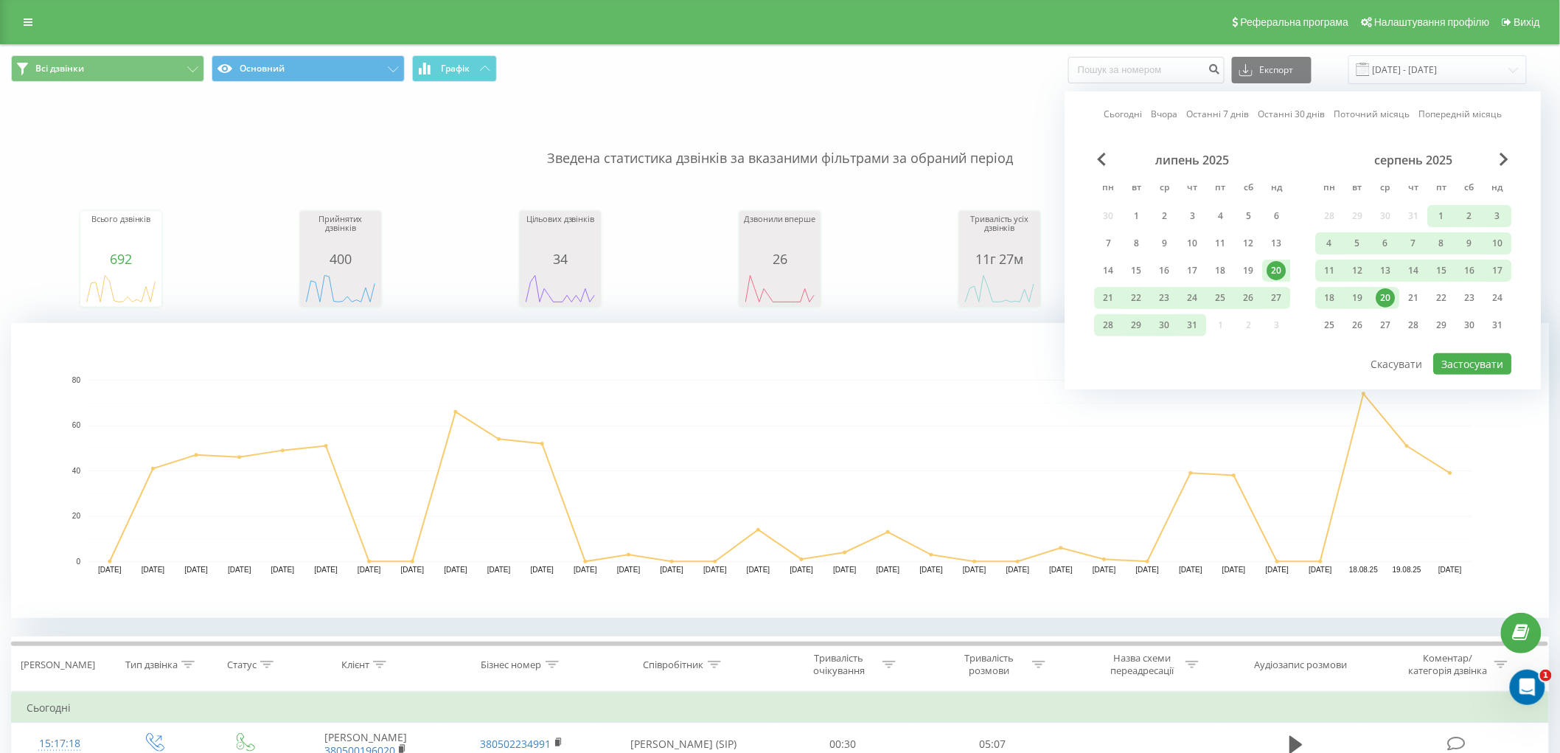
click at [1388, 299] on div "20" at bounding box center [1386, 297] width 19 height 19
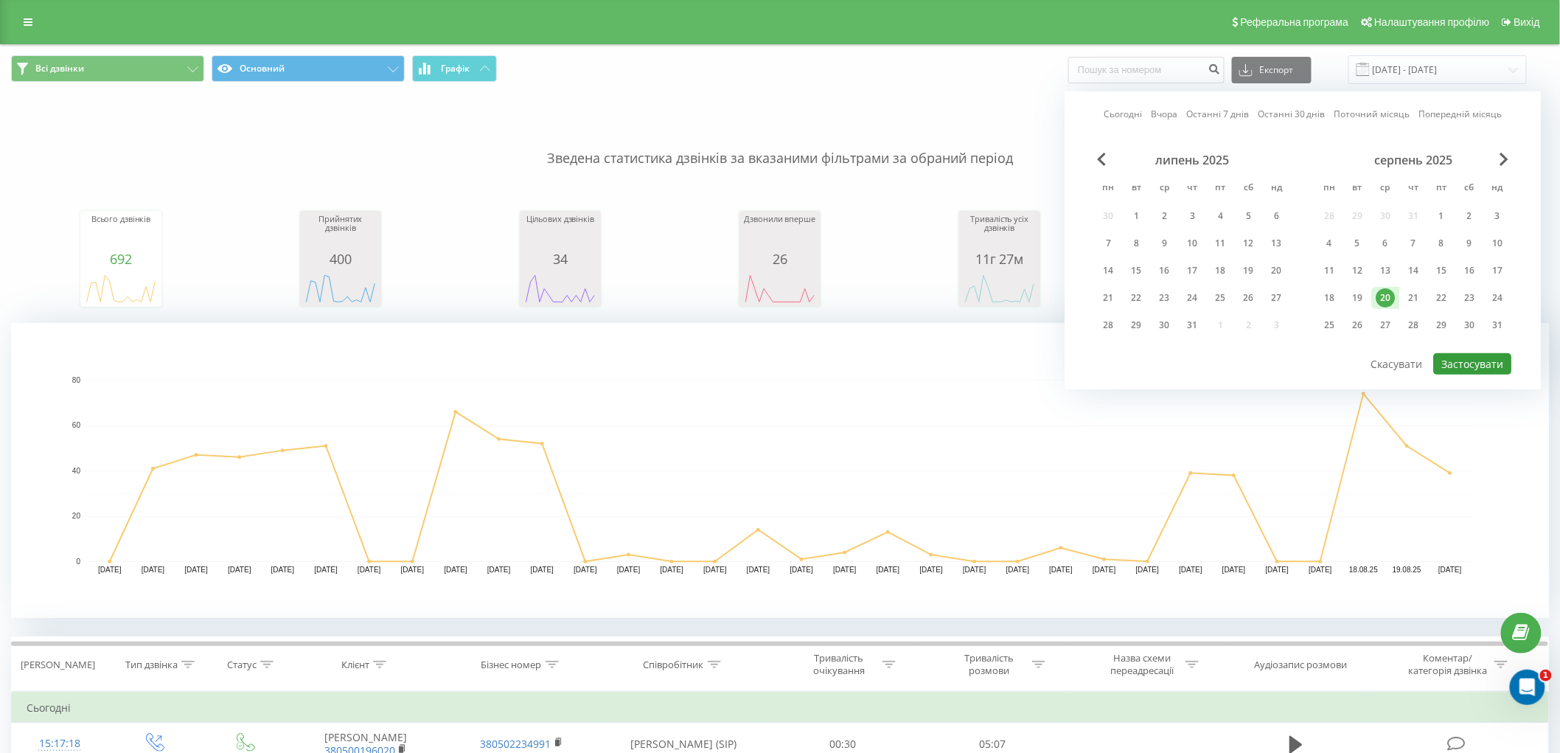
click at [1480, 359] on button "Застосувати" at bounding box center [1473, 363] width 78 height 21
type input "[DATE] - [DATE]"
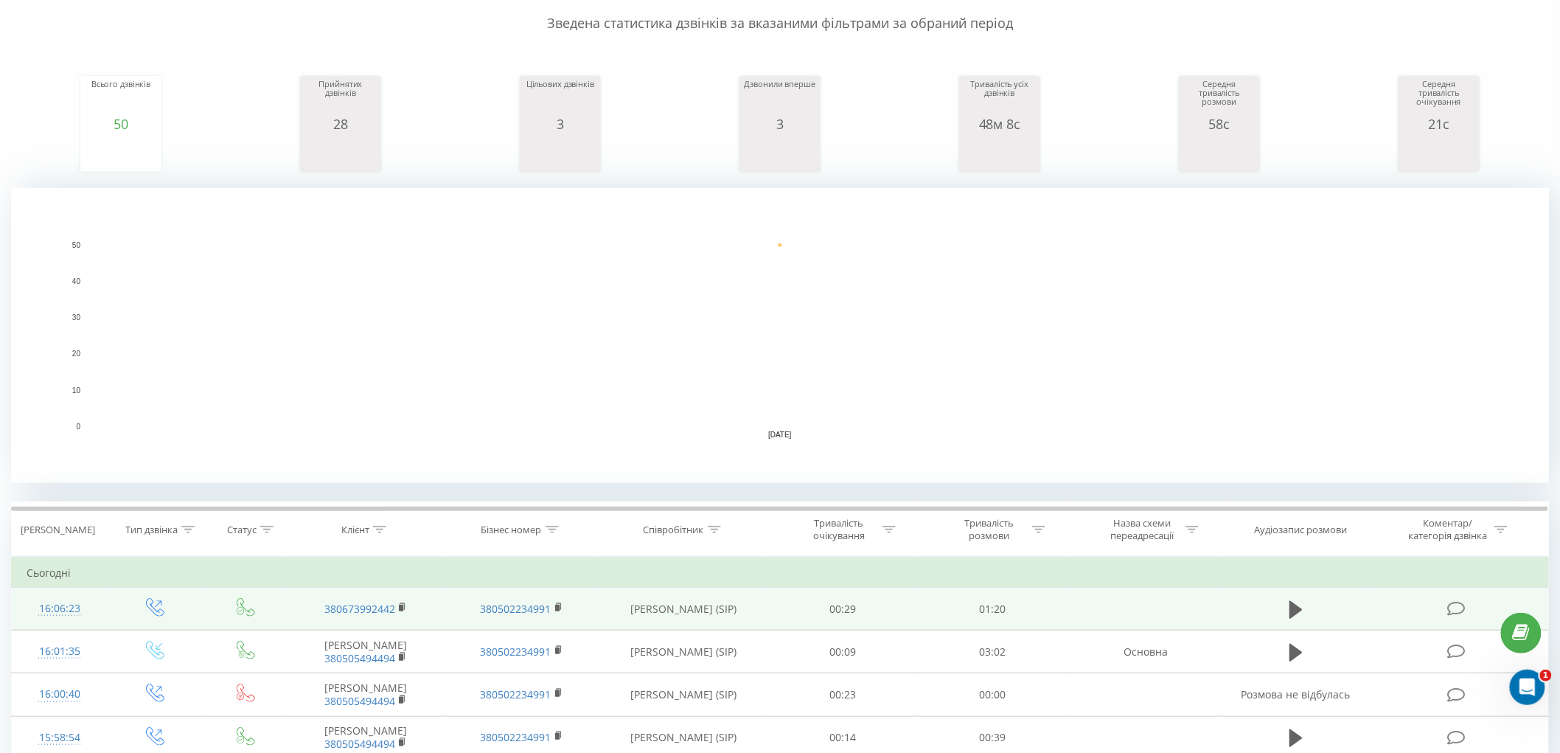
scroll to position [327, 0]
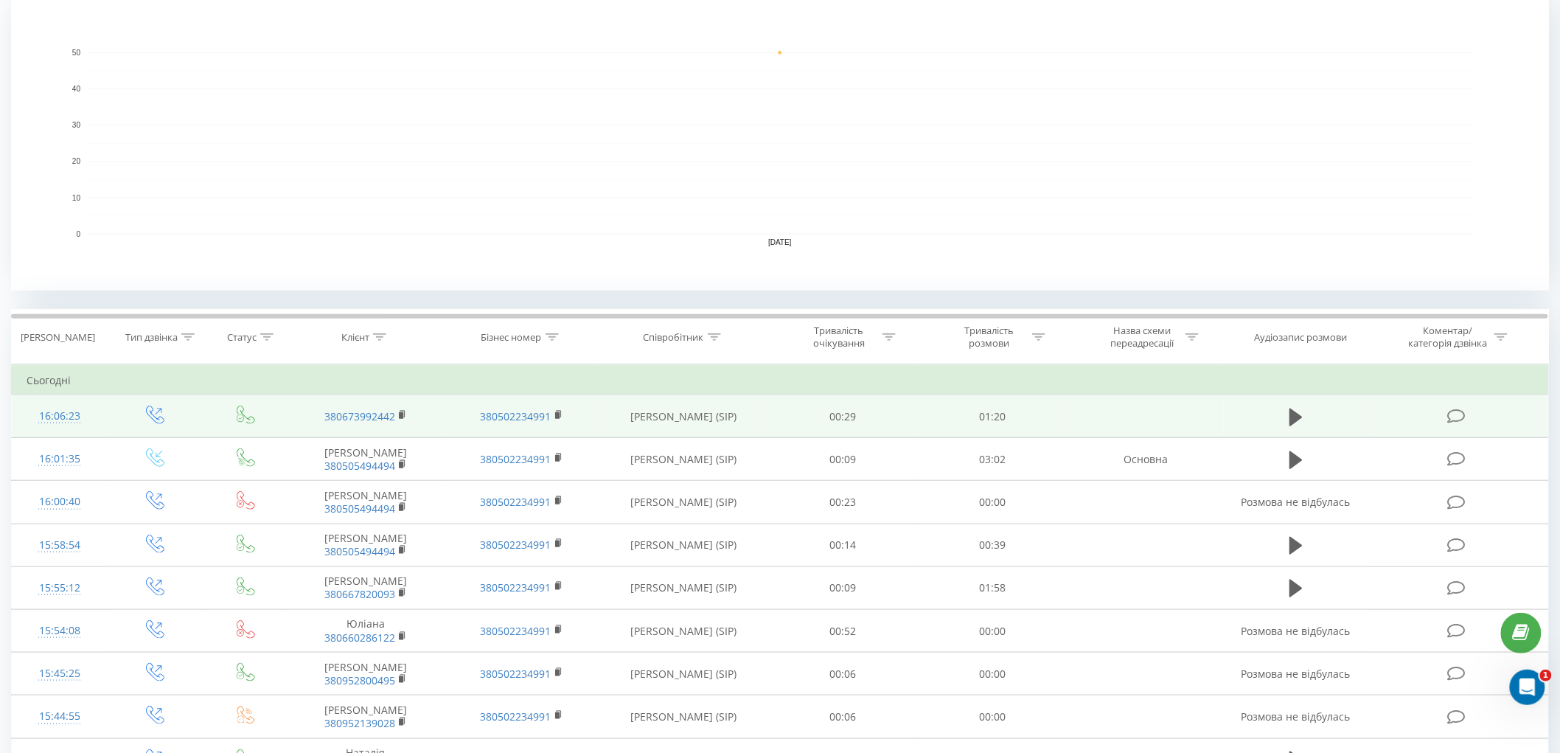
click at [1284, 413] on td at bounding box center [1296, 416] width 144 height 43
click at [1294, 421] on icon at bounding box center [1296, 417] width 13 height 18
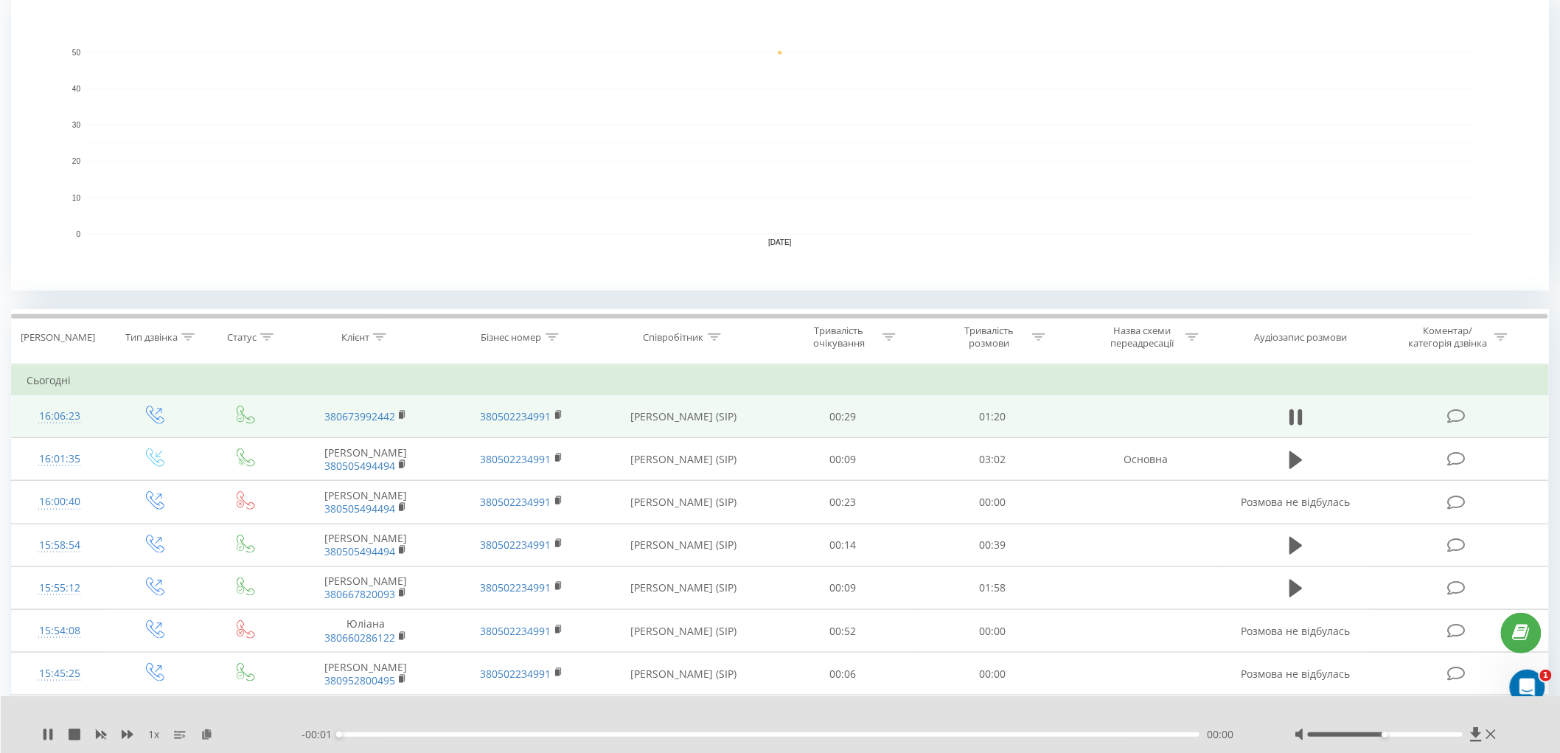
drag, startPoint x: 819, startPoint y: 728, endPoint x: 824, endPoint y: 736, distance: 9.6
click at [819, 728] on div "- 00:01 00:00 00:00" at bounding box center [780, 734] width 956 height 15
click at [824, 736] on div "- 00:01 00:00 00:00" at bounding box center [780, 734] width 956 height 15
click at [824, 733] on div "00:00" at bounding box center [769, 734] width 860 height 4
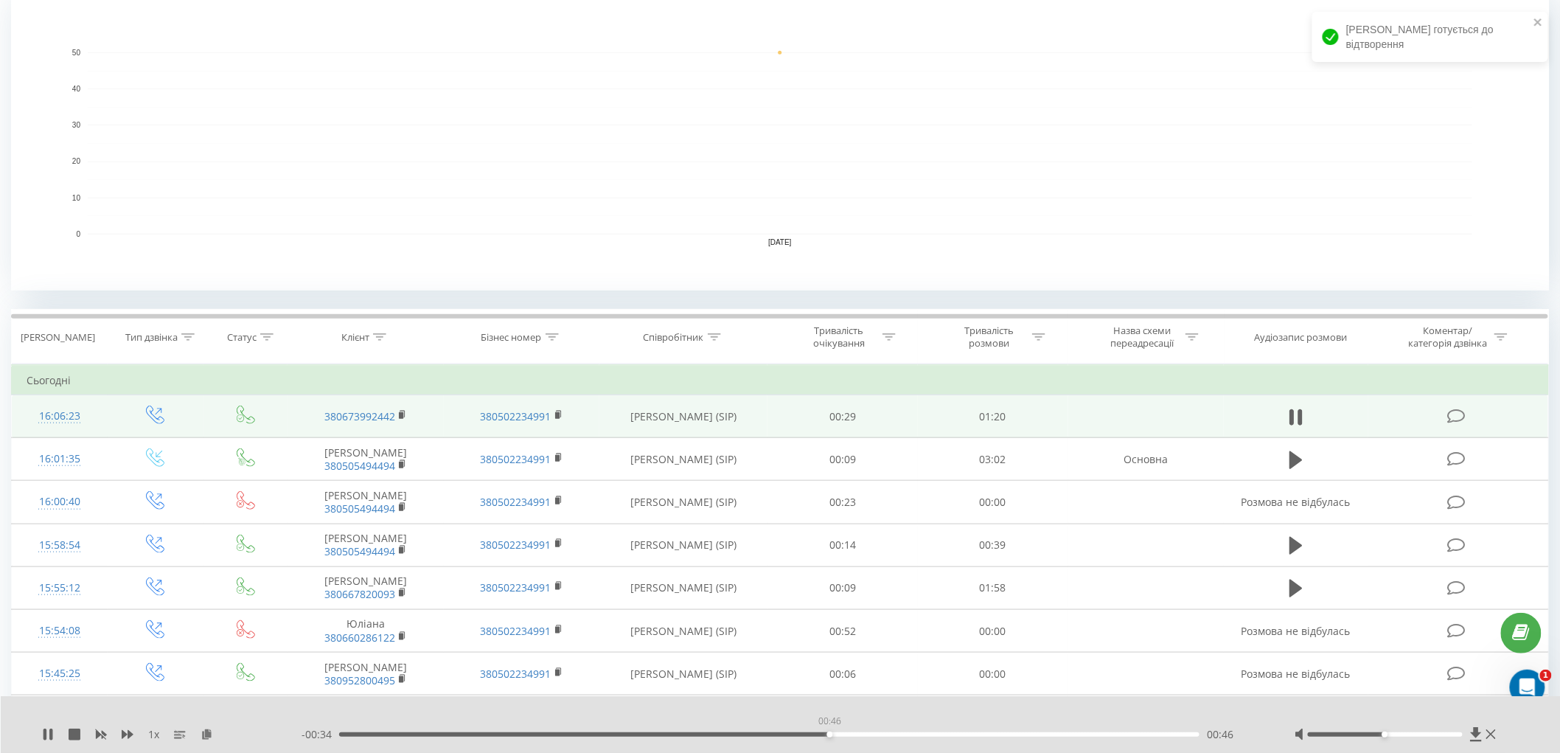
click at [829, 733] on div "00:46" at bounding box center [769, 734] width 860 height 4
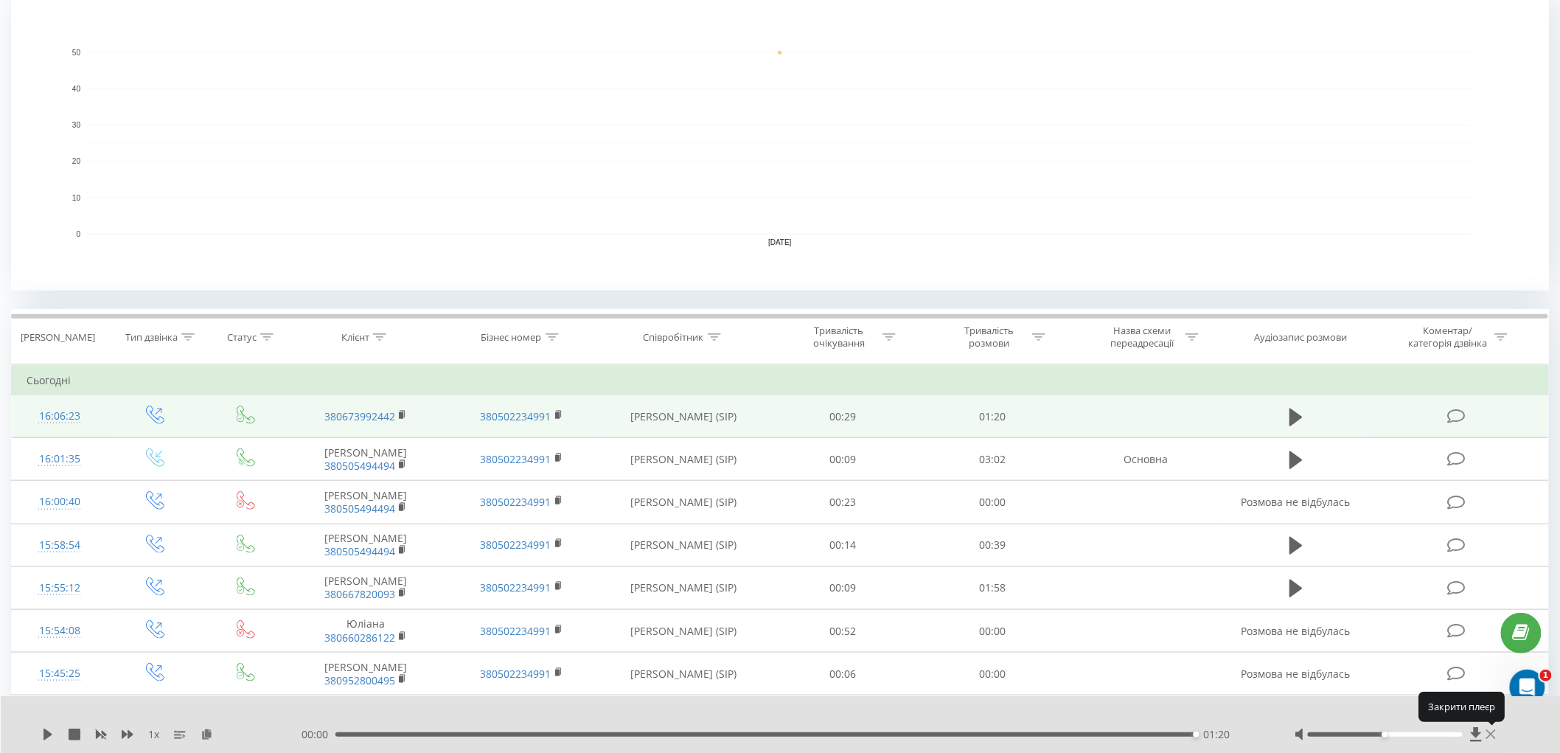
click at [1495, 738] on icon at bounding box center [1491, 734] width 10 height 10
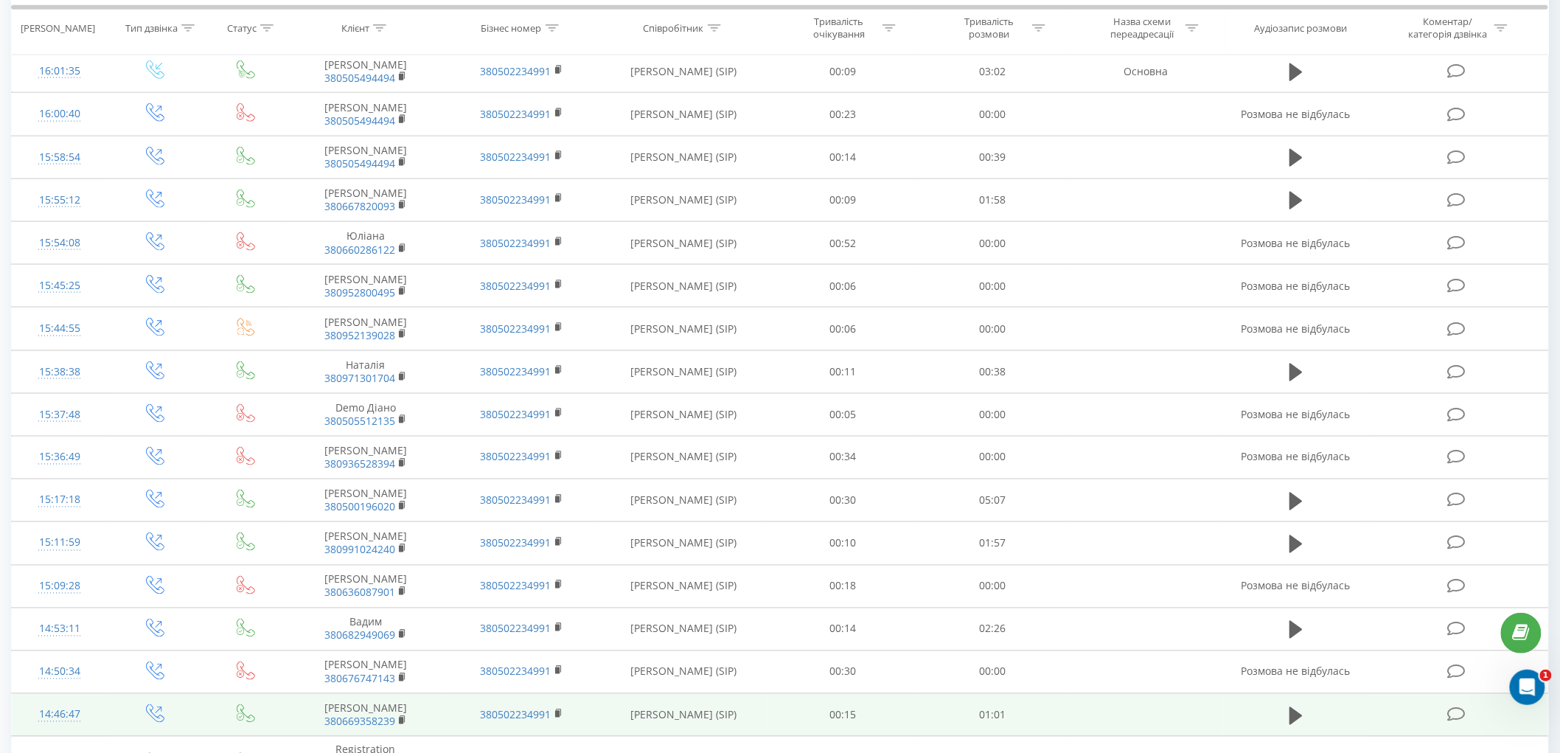
scroll to position [737, 0]
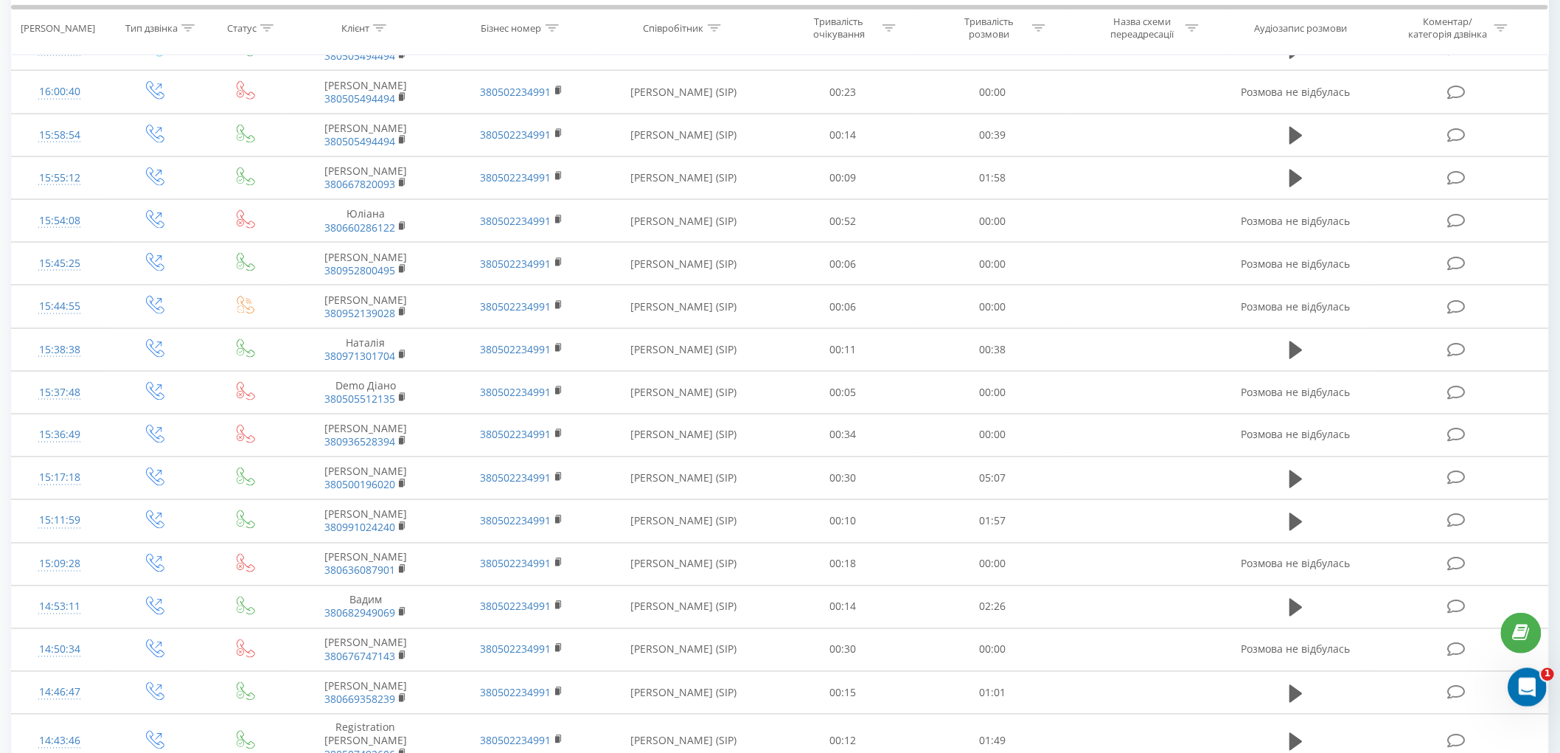
click at [1512, 692] on div "Відкрити програму для спілкування Intercom" at bounding box center [1524, 685] width 49 height 49
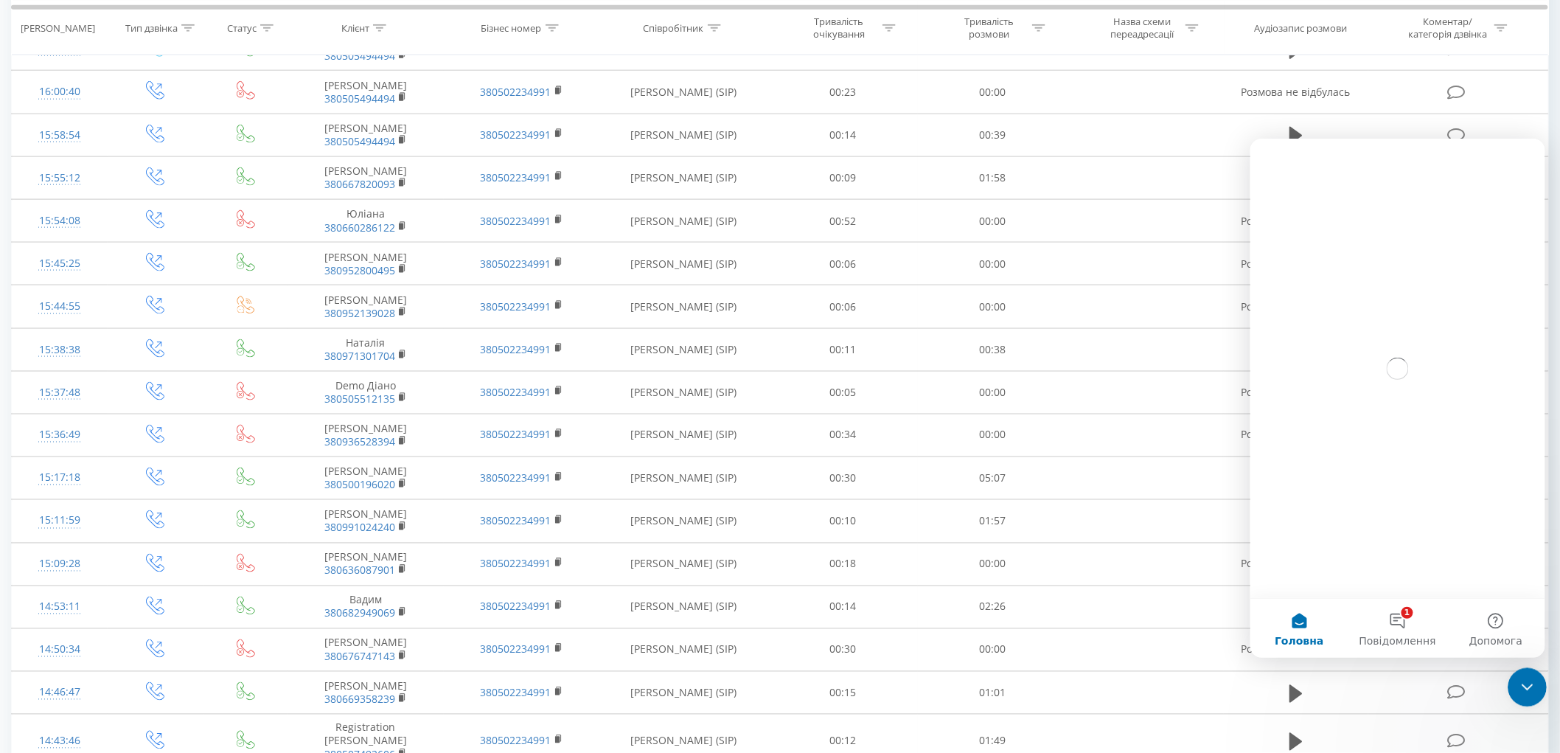
scroll to position [0, 0]
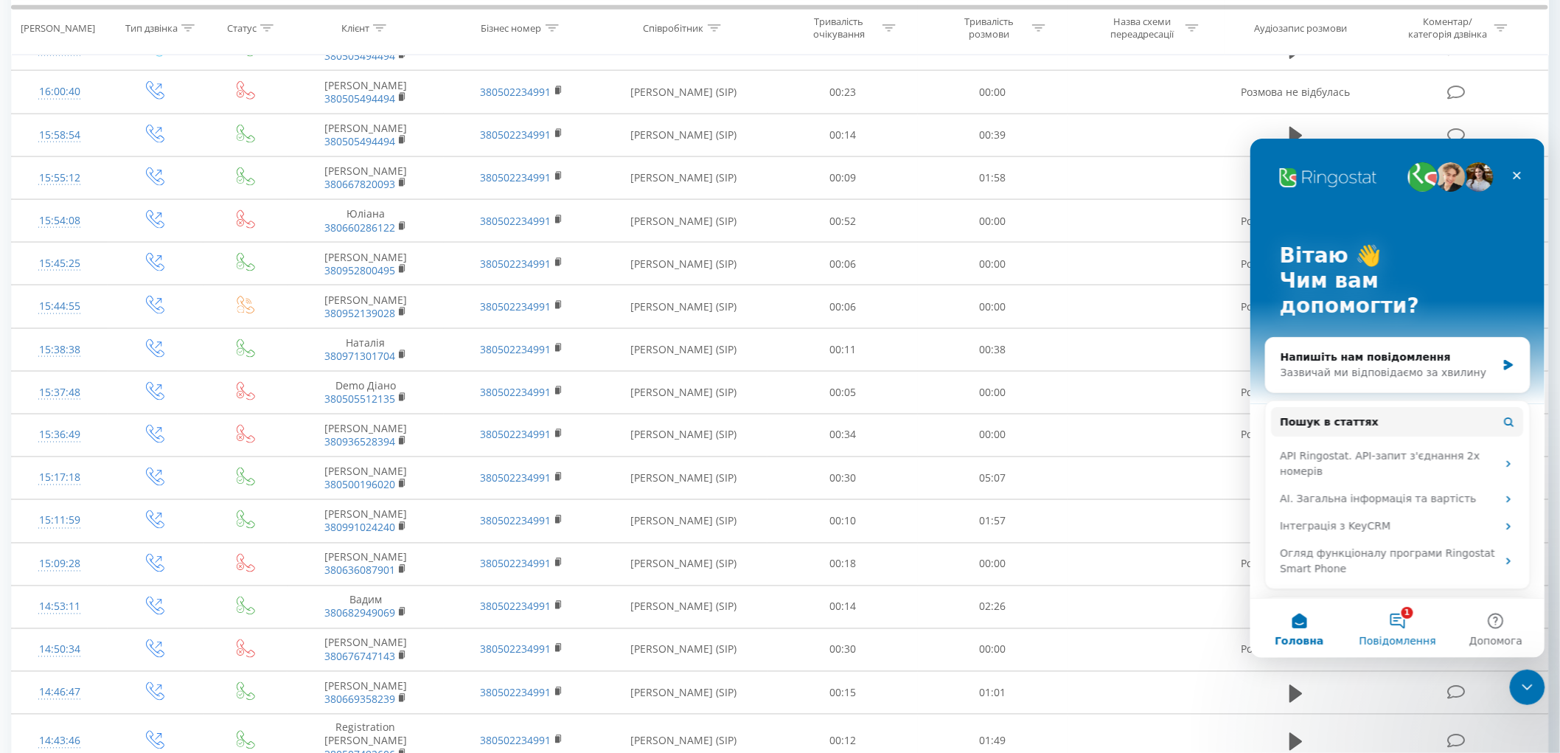
click at [1399, 625] on button "1 Повідомлення" at bounding box center [1397, 627] width 98 height 59
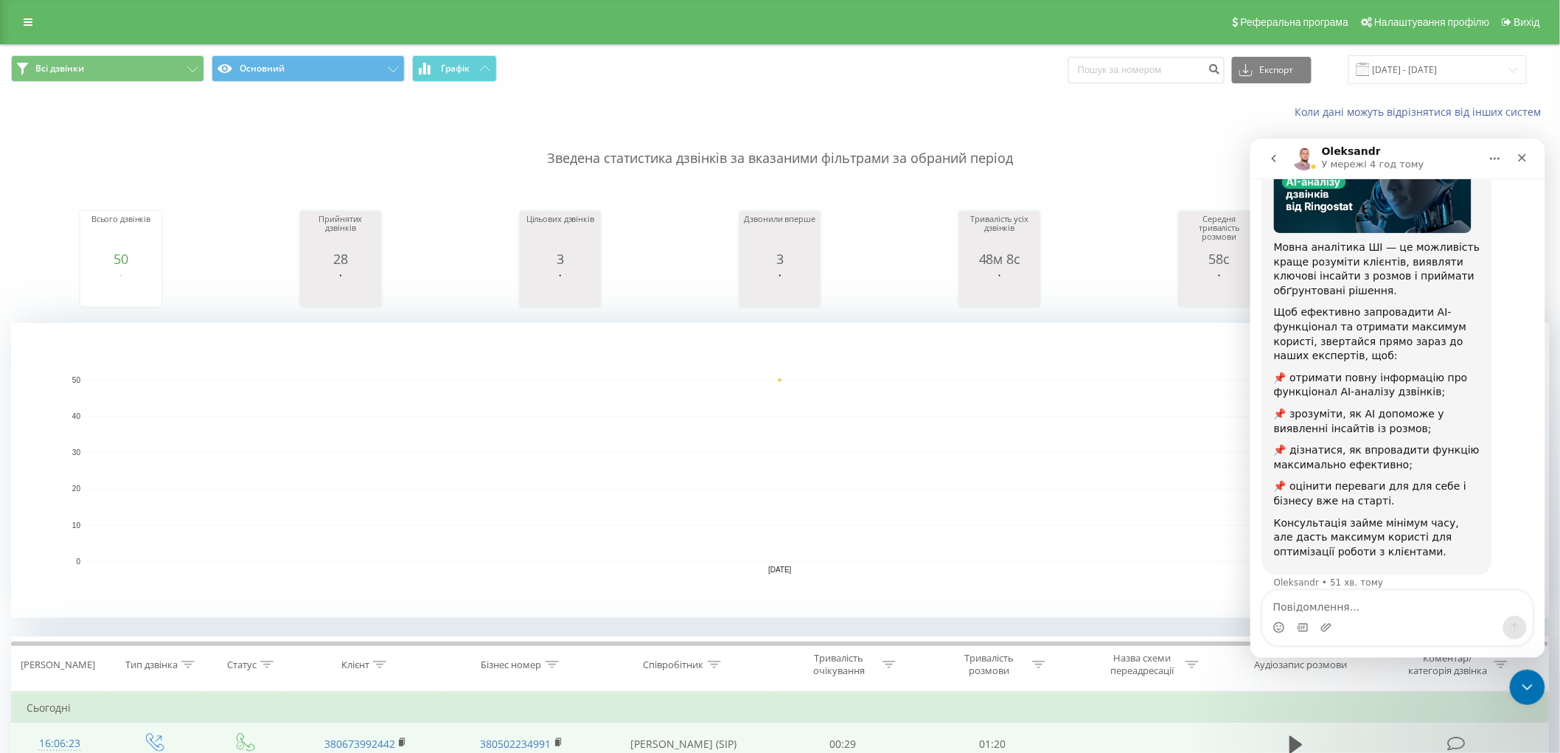
click at [812, 99] on div "Коли дані можуть відрізнятися вiд інших систем" at bounding box center [780, 111] width 1559 height 35
click at [1275, 153] on icon "go back" at bounding box center [1273, 158] width 12 height 12
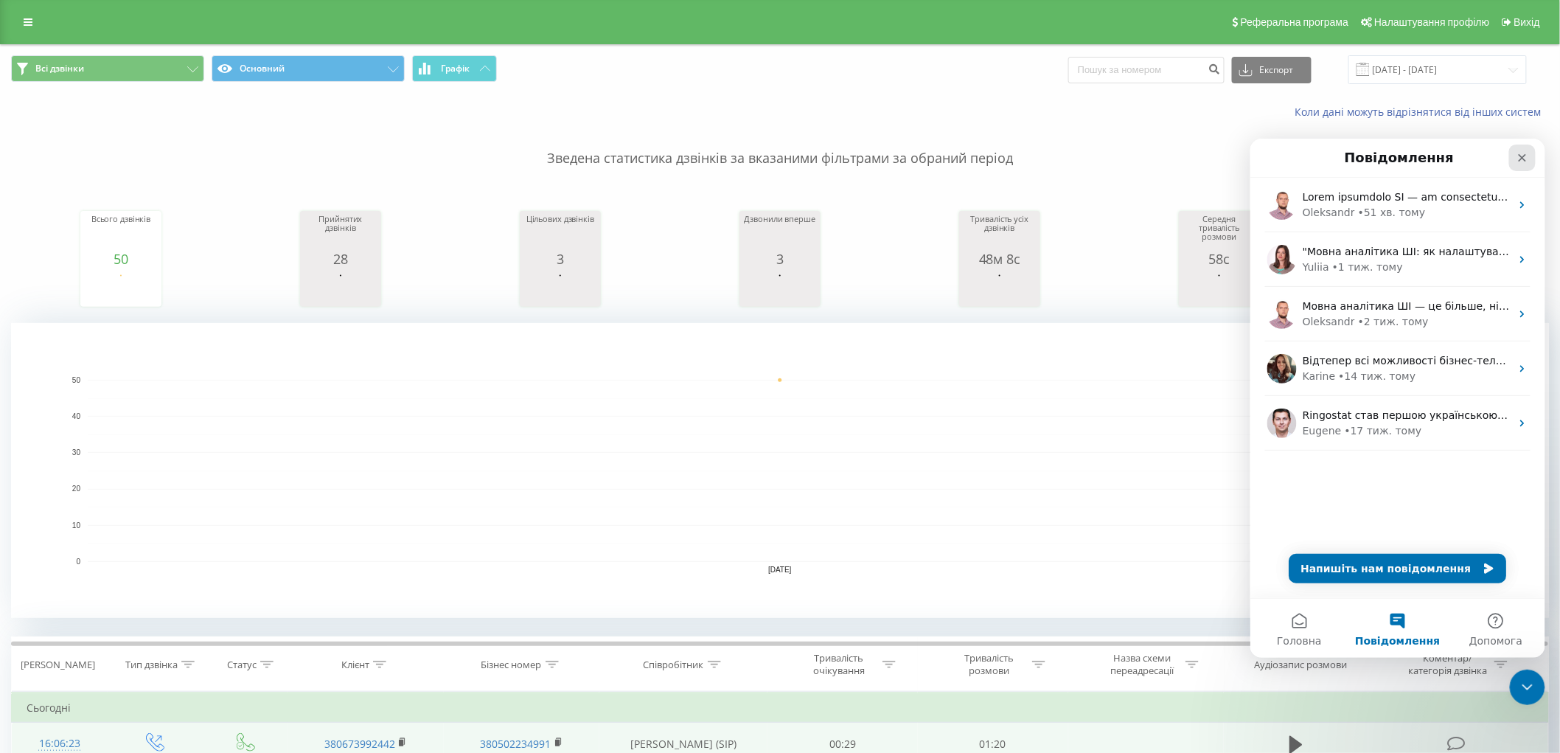
click at [1527, 156] on icon "Закрити" at bounding box center [1522, 157] width 12 height 12
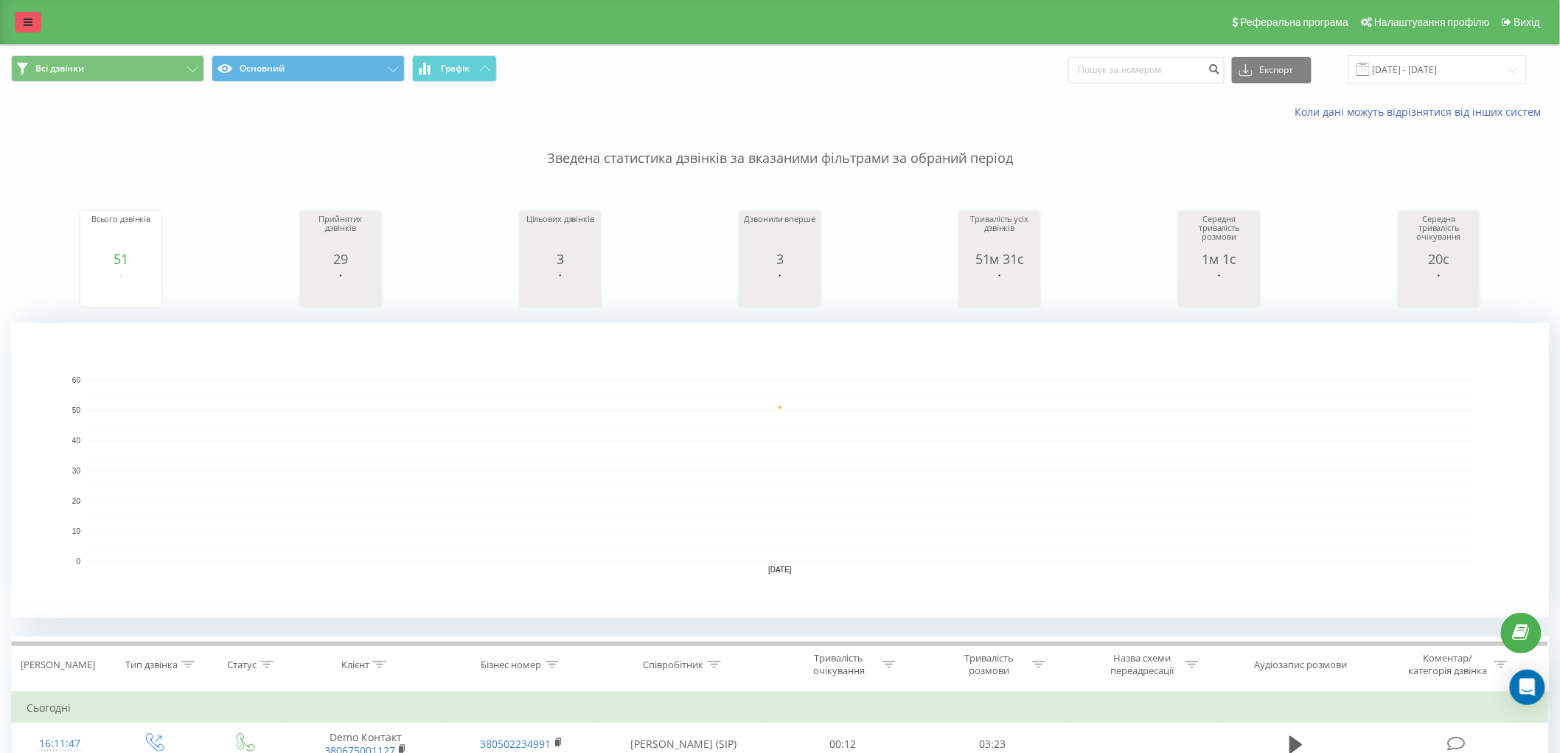
click at [27, 23] on icon at bounding box center [28, 22] width 9 height 10
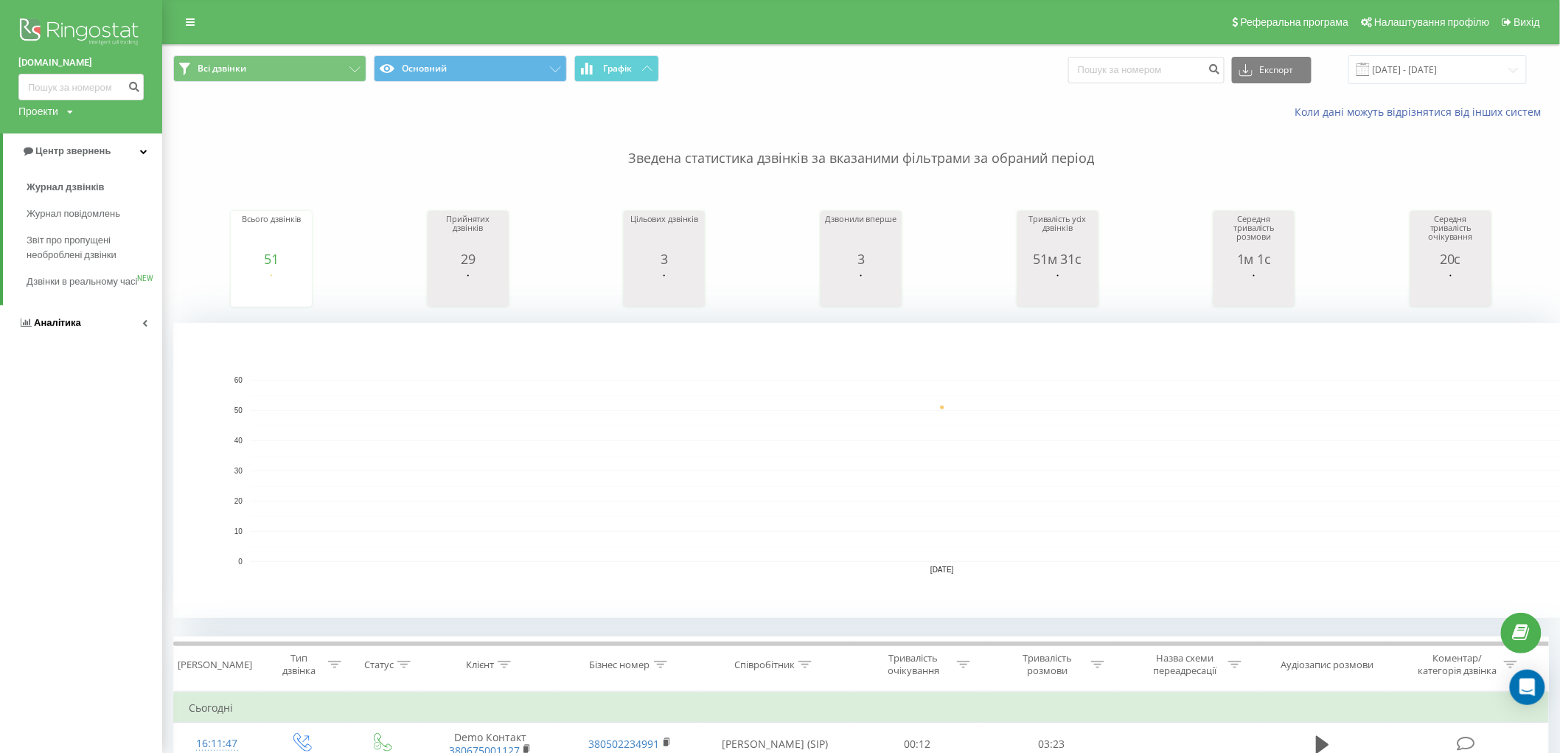
click at [94, 341] on link "Аналiтика" at bounding box center [81, 322] width 162 height 35
drag, startPoint x: 87, startPoint y: 230, endPoint x: 70, endPoint y: 8, distance: 222.6
click at [87, 229] on span "Співробітники у реальному часі" at bounding box center [83, 229] width 112 height 29
